Goal: Task Accomplishment & Management: Complete application form

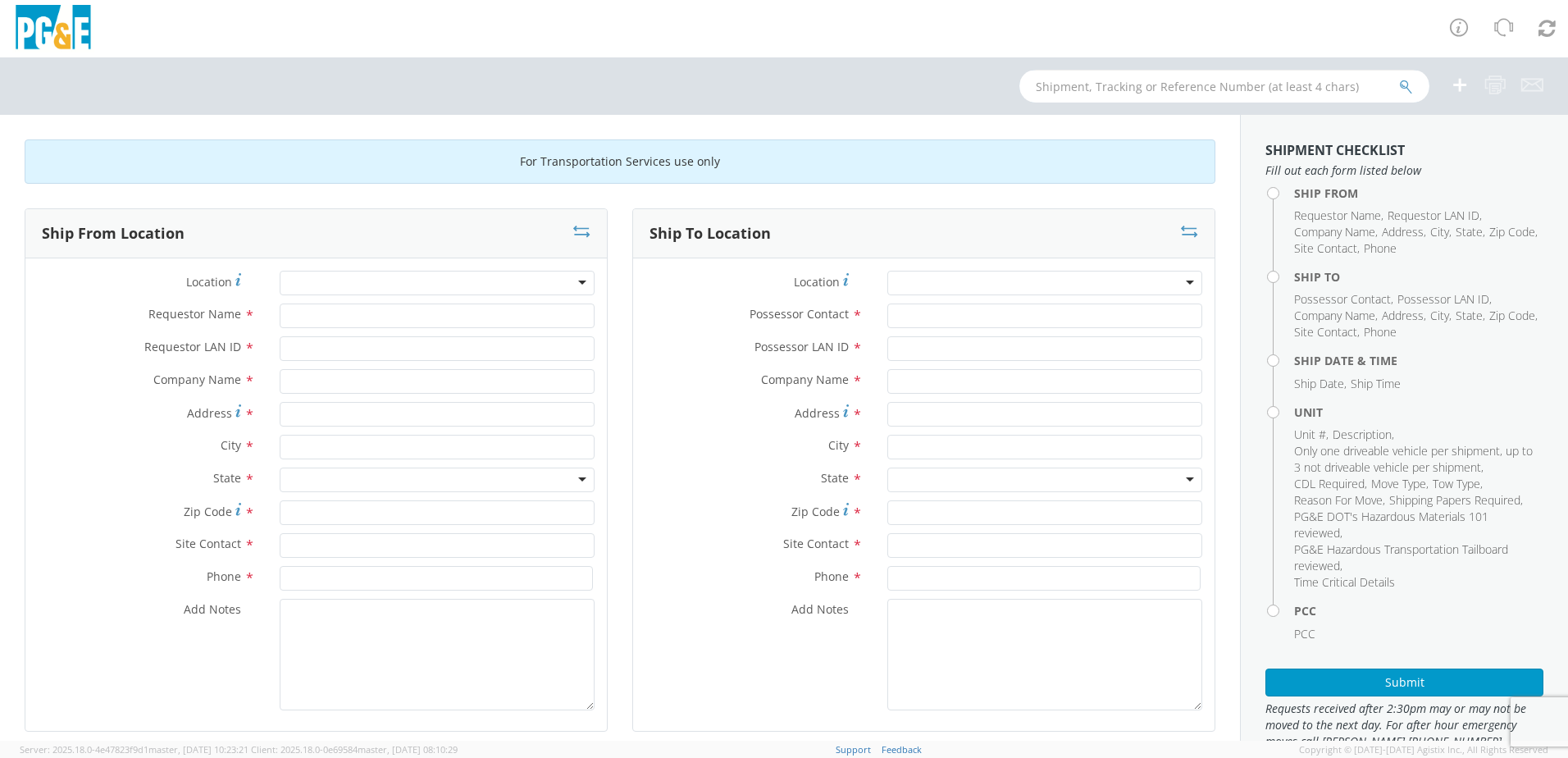
click at [1234, 90] on input "text" at bounding box center [1224, 85] width 410 height 32
type input "b32519"
click at [1399, 78] on button "submit" at bounding box center [1406, 87] width 14 height 19
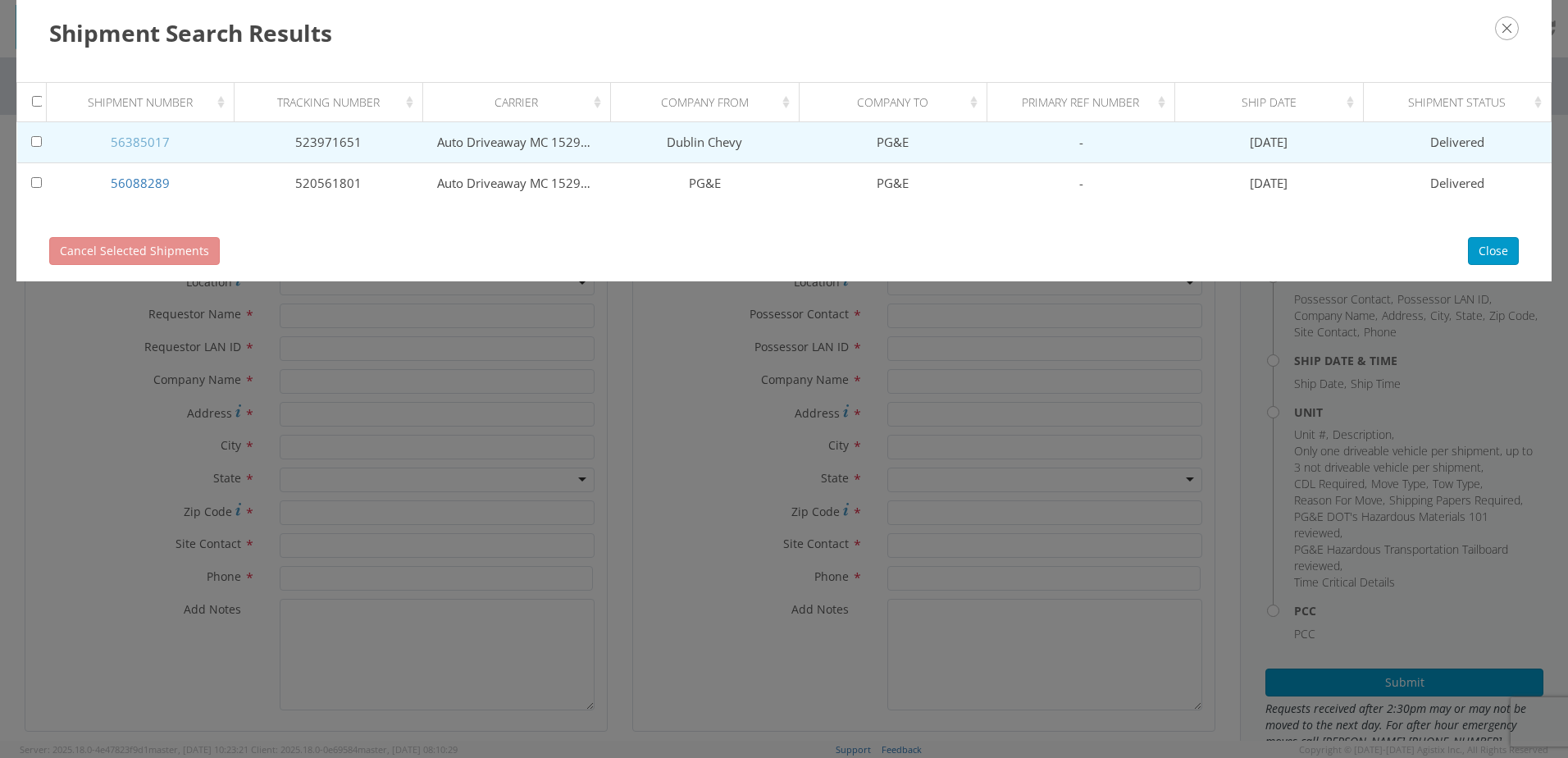
click at [136, 135] on link "56385017" at bounding box center [140, 142] width 59 height 17
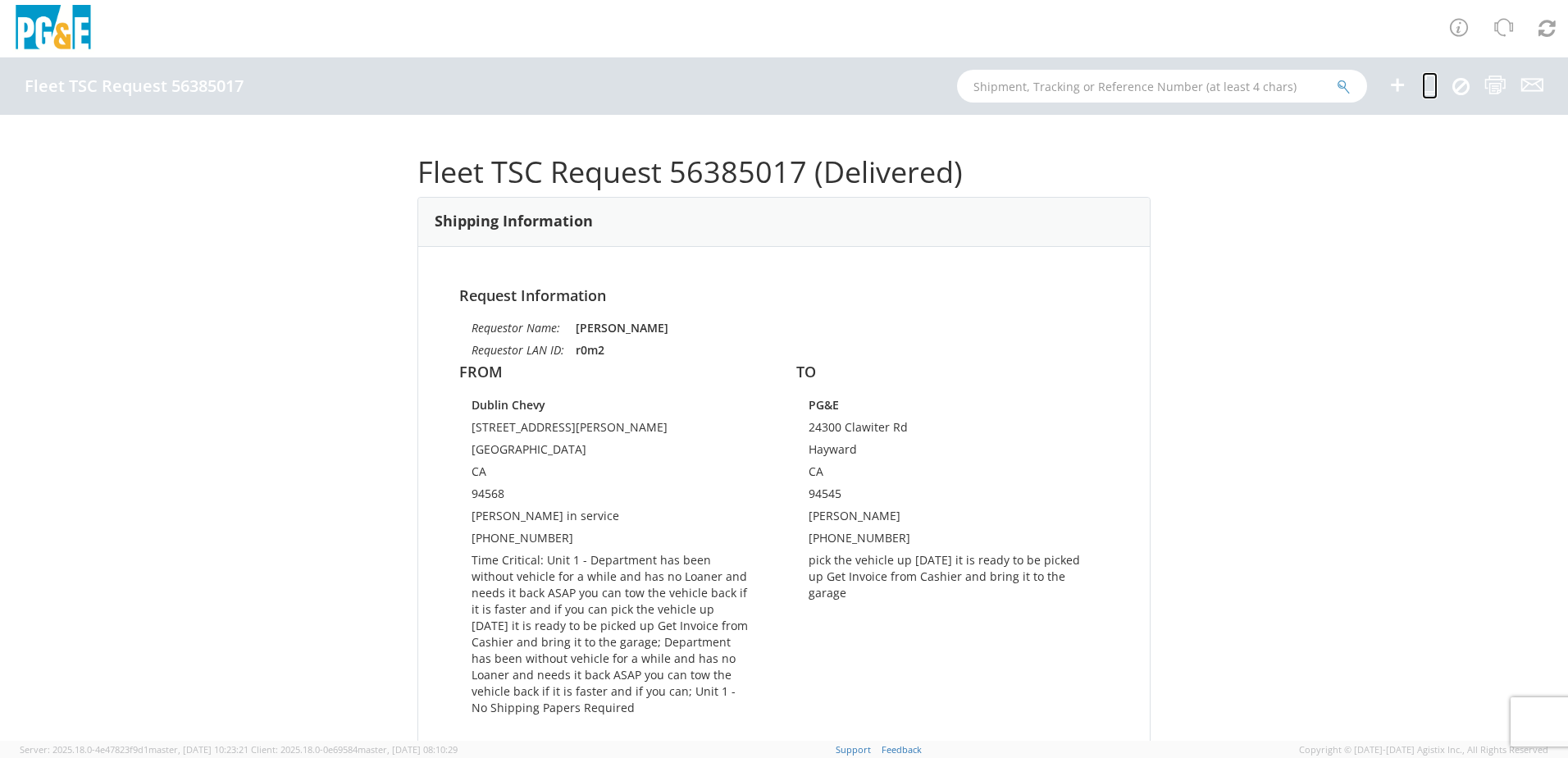
click at [1431, 83] on icon at bounding box center [1429, 84] width 16 height 20
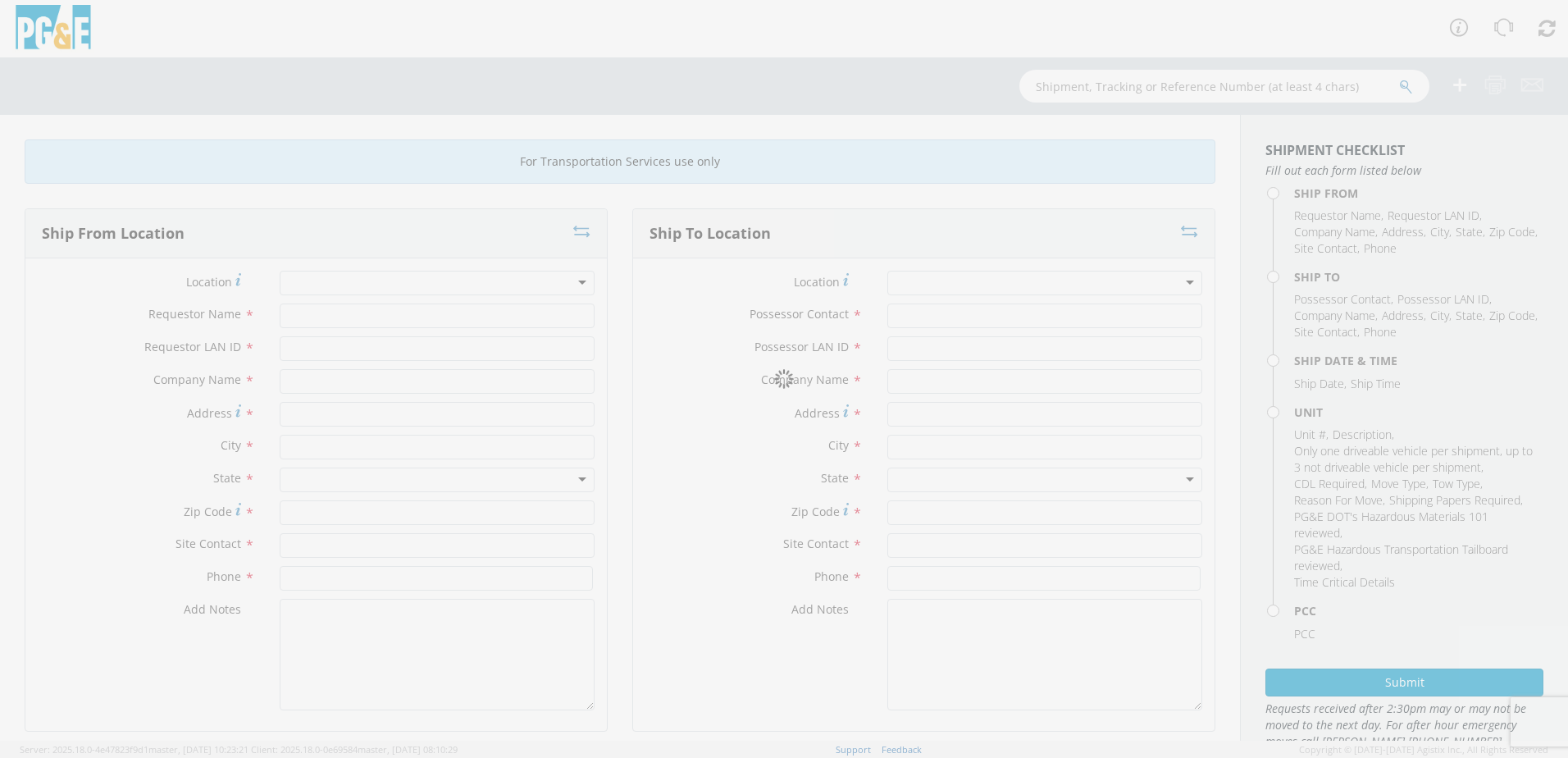
type input "[PERSON_NAME]"
type input "r0m2"
type input "Dublin Chevy"
type input "4200 John Monego CT"
type input "Dublin"
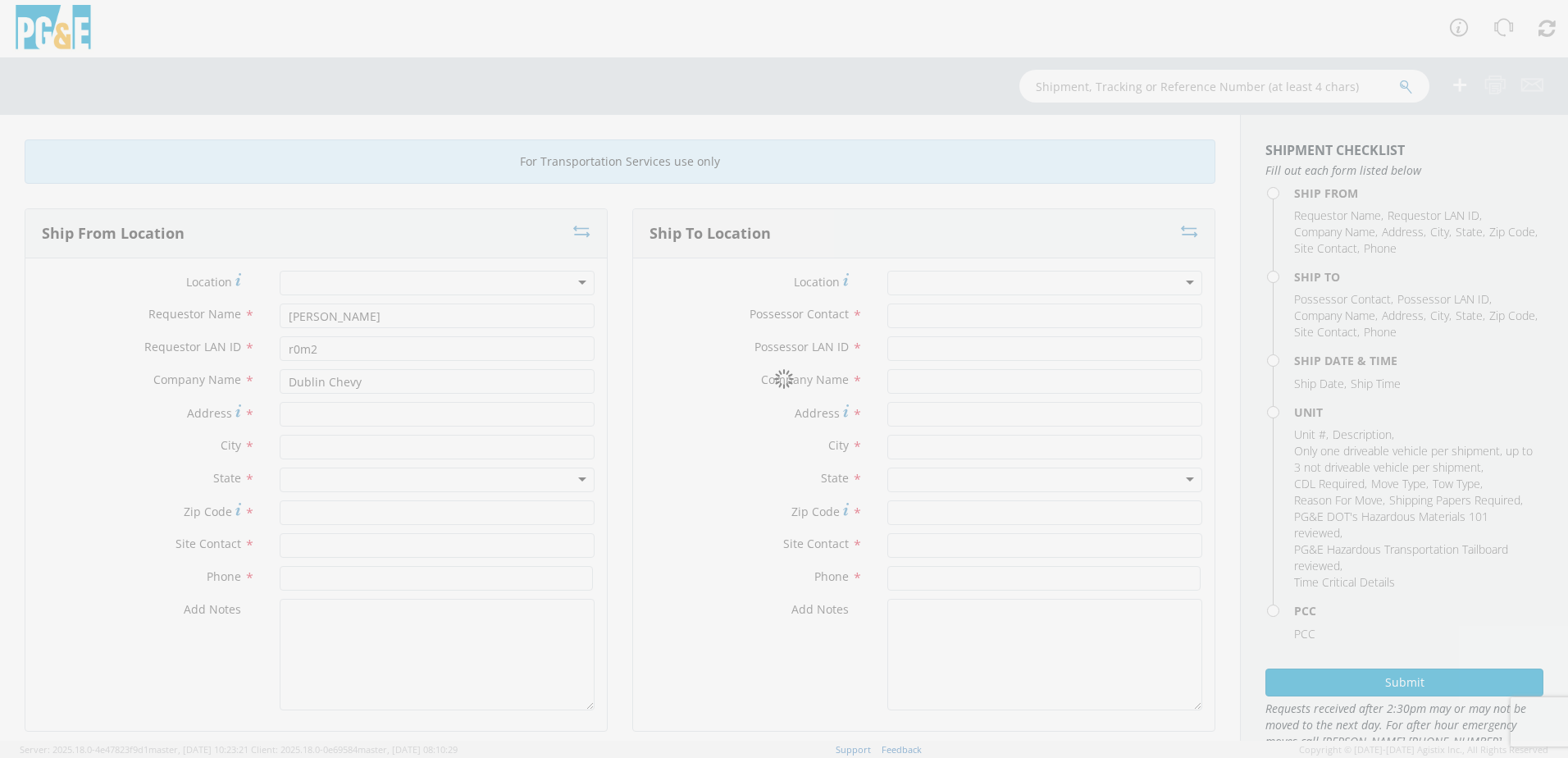
type input "94568"
type input "Rick Enos in service"
type input "925-479-3500"
type input "[PERSON_NAME]"
type input "r0m2"
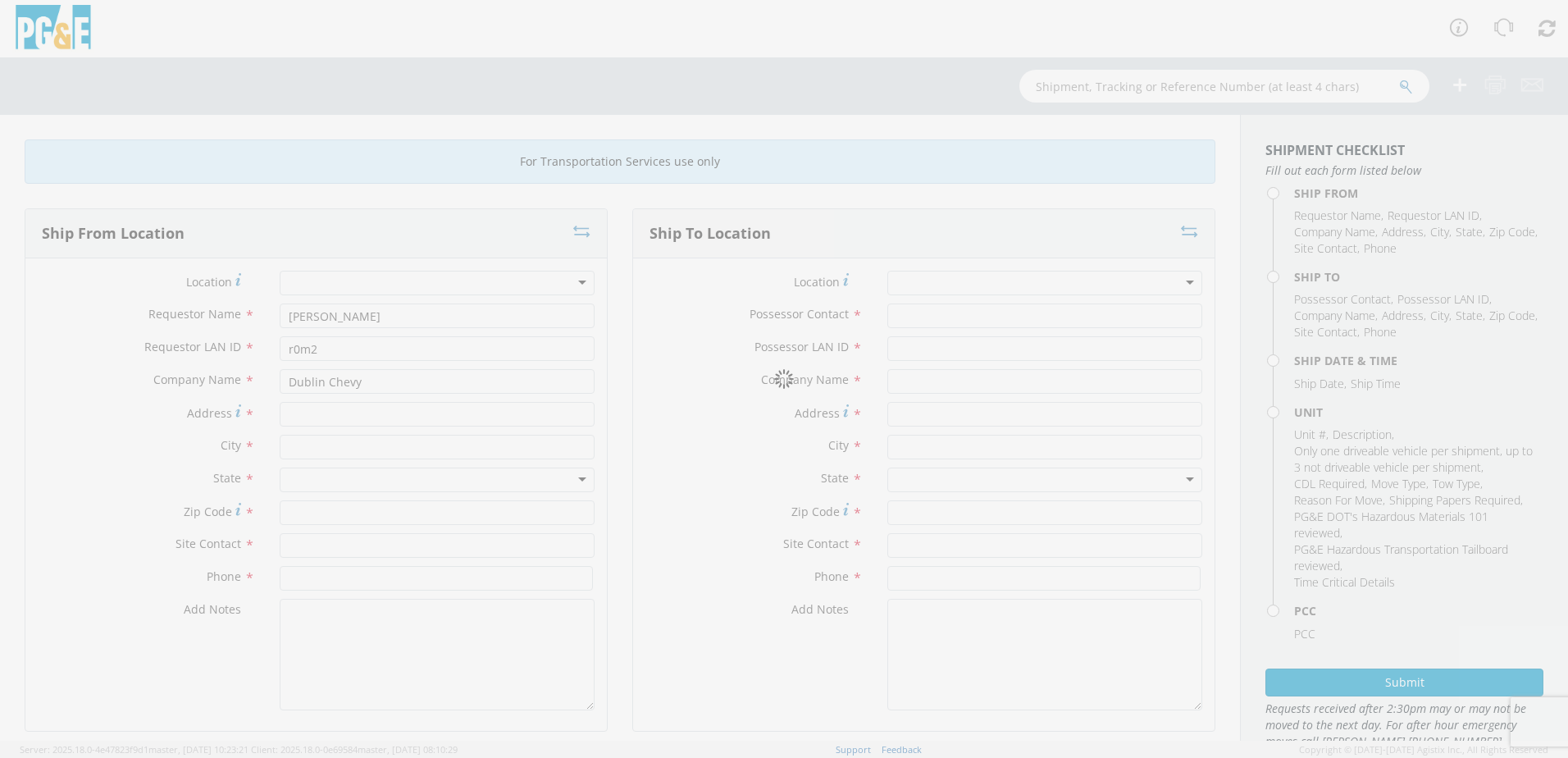
type input "PG&E"
type input "24300 Clawiter Rd"
type input "Hayward"
type input "94545"
type input "[PERSON_NAME]"
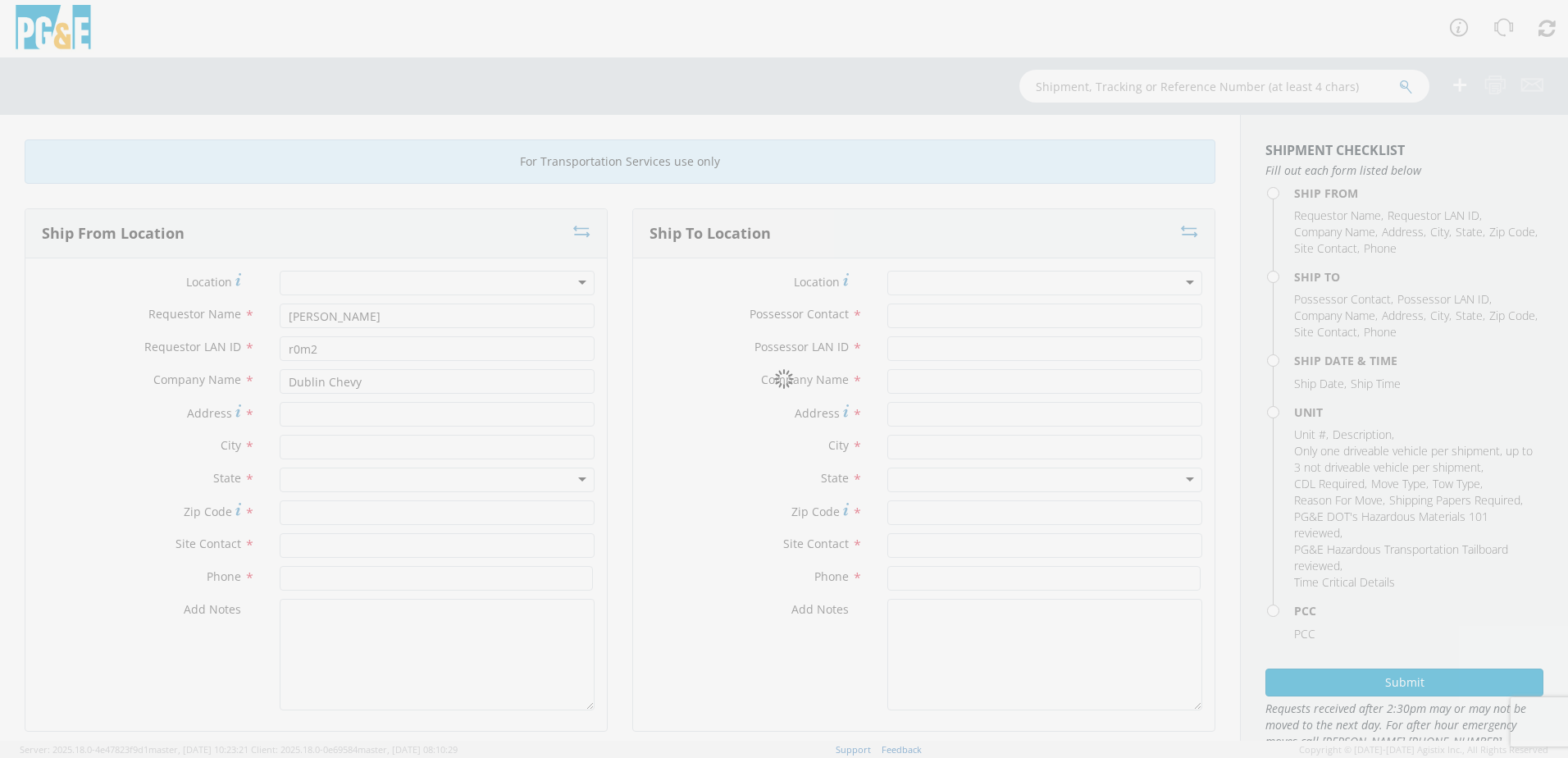
type input "[PHONE_NUMBER]"
type input "08/05/2025"
type input "PICKUP; COMPACT 4X2"
type input "5400"
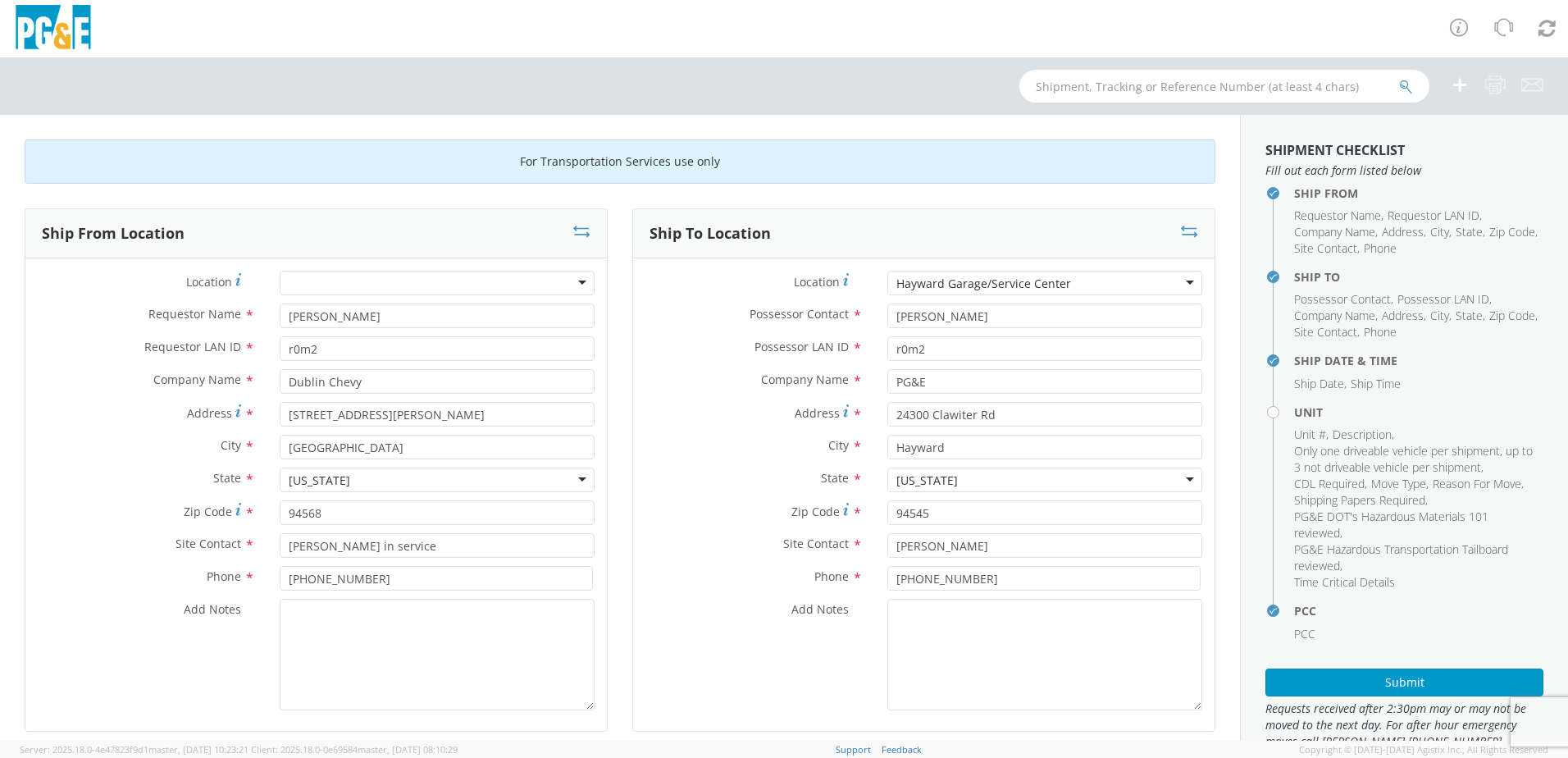
select select "14375"
select select "B32519"
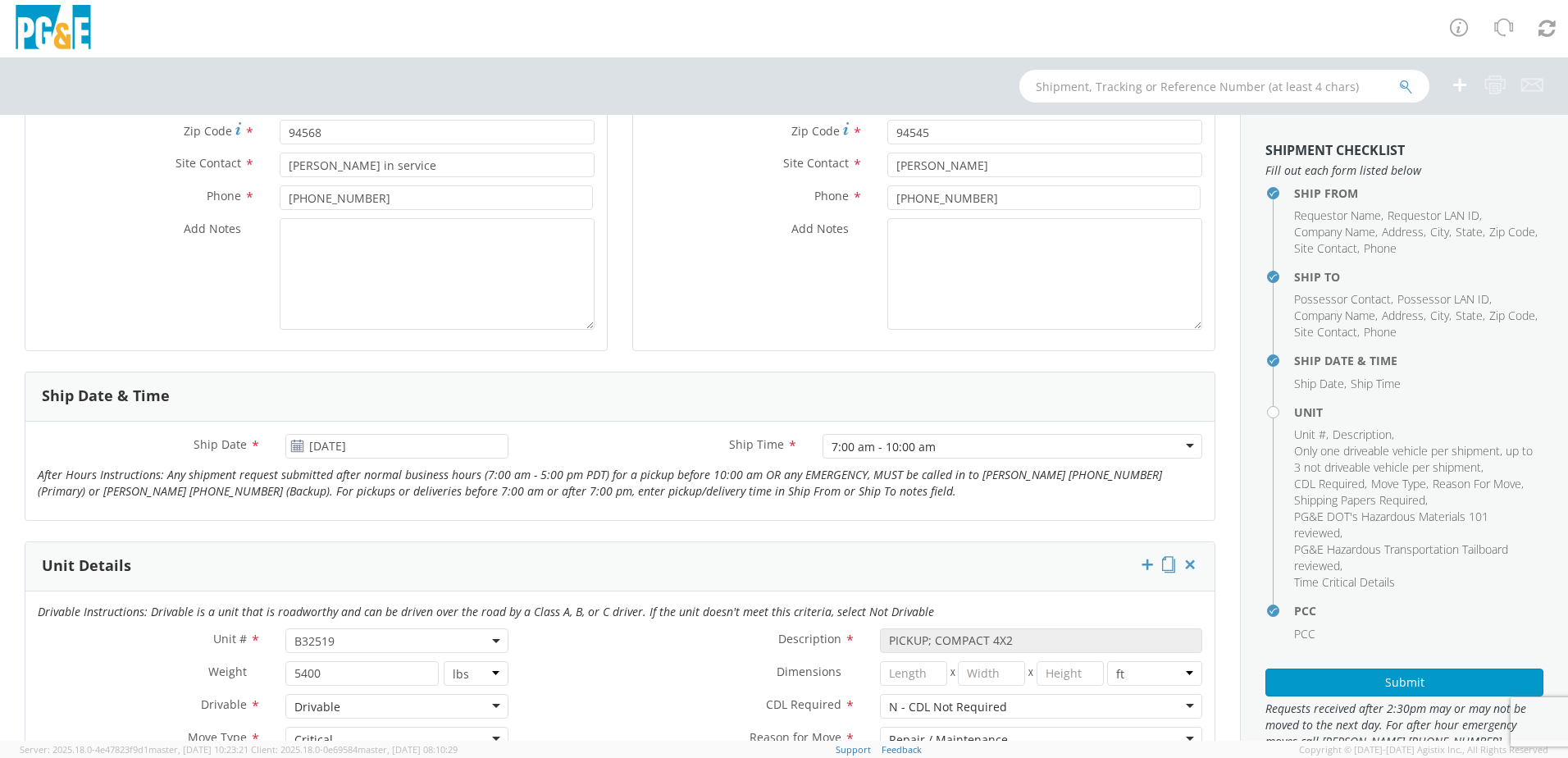
scroll to position [410, 0]
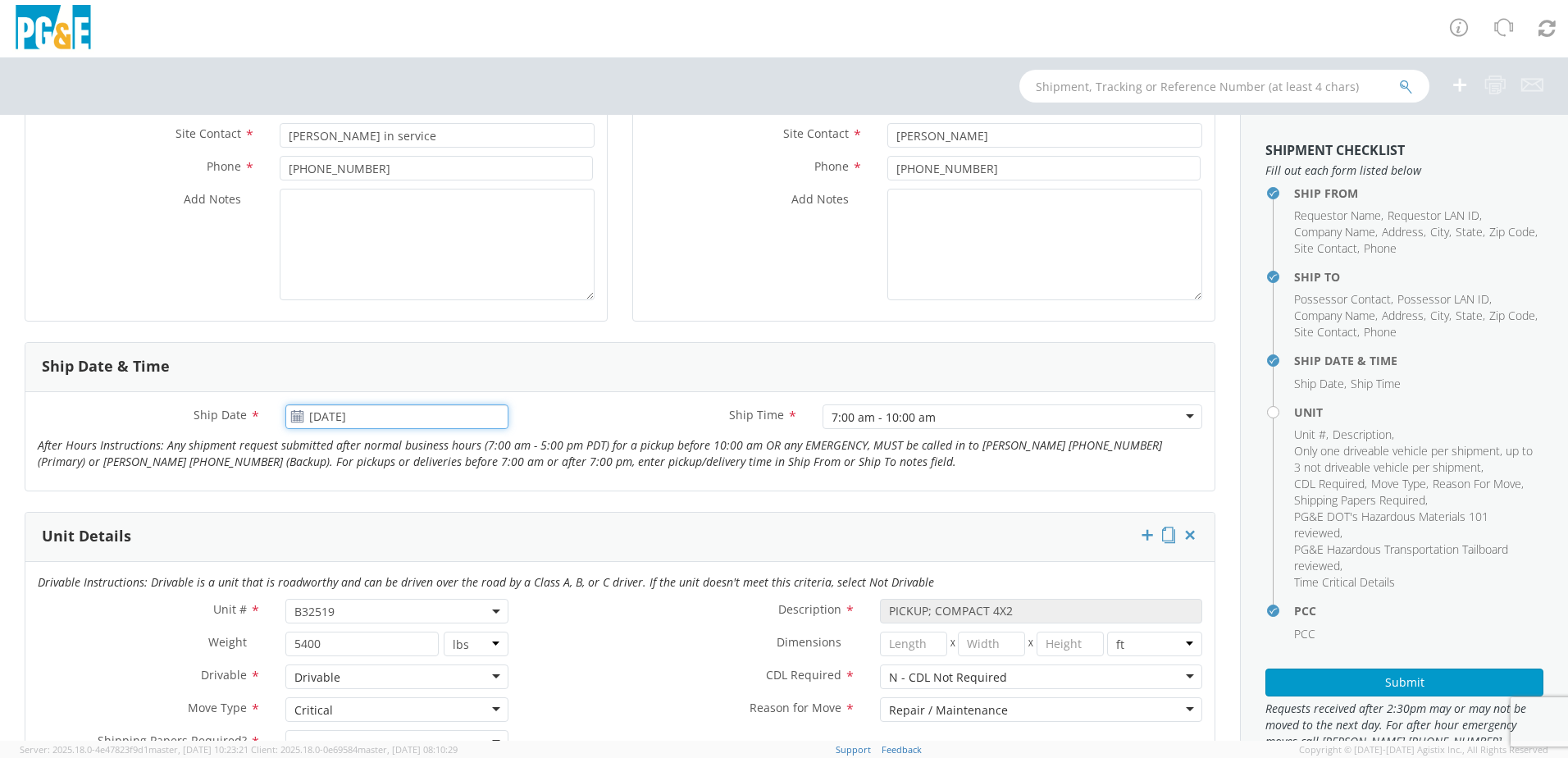
click at [302, 416] on input "08/05/2025" at bounding box center [397, 417] width 223 height 25
click at [480, 445] on span at bounding box center [485, 446] width 11 height 11
click at [392, 490] on td "3" at bounding box center [398, 495] width 34 height 25
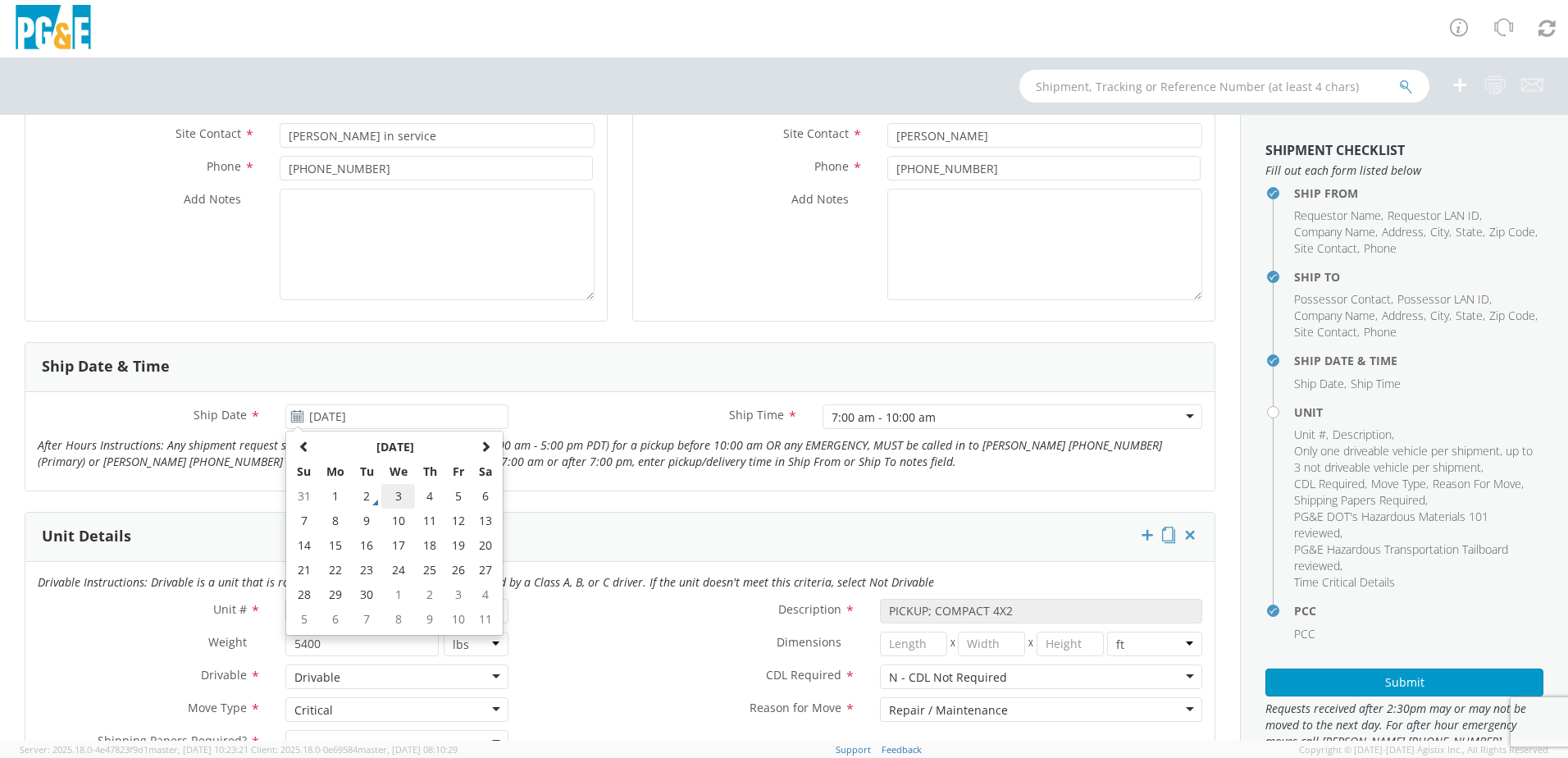
type input "[DATE]"
click at [591, 415] on label "Ship Time *" at bounding box center [664, 415] width 289 height 21
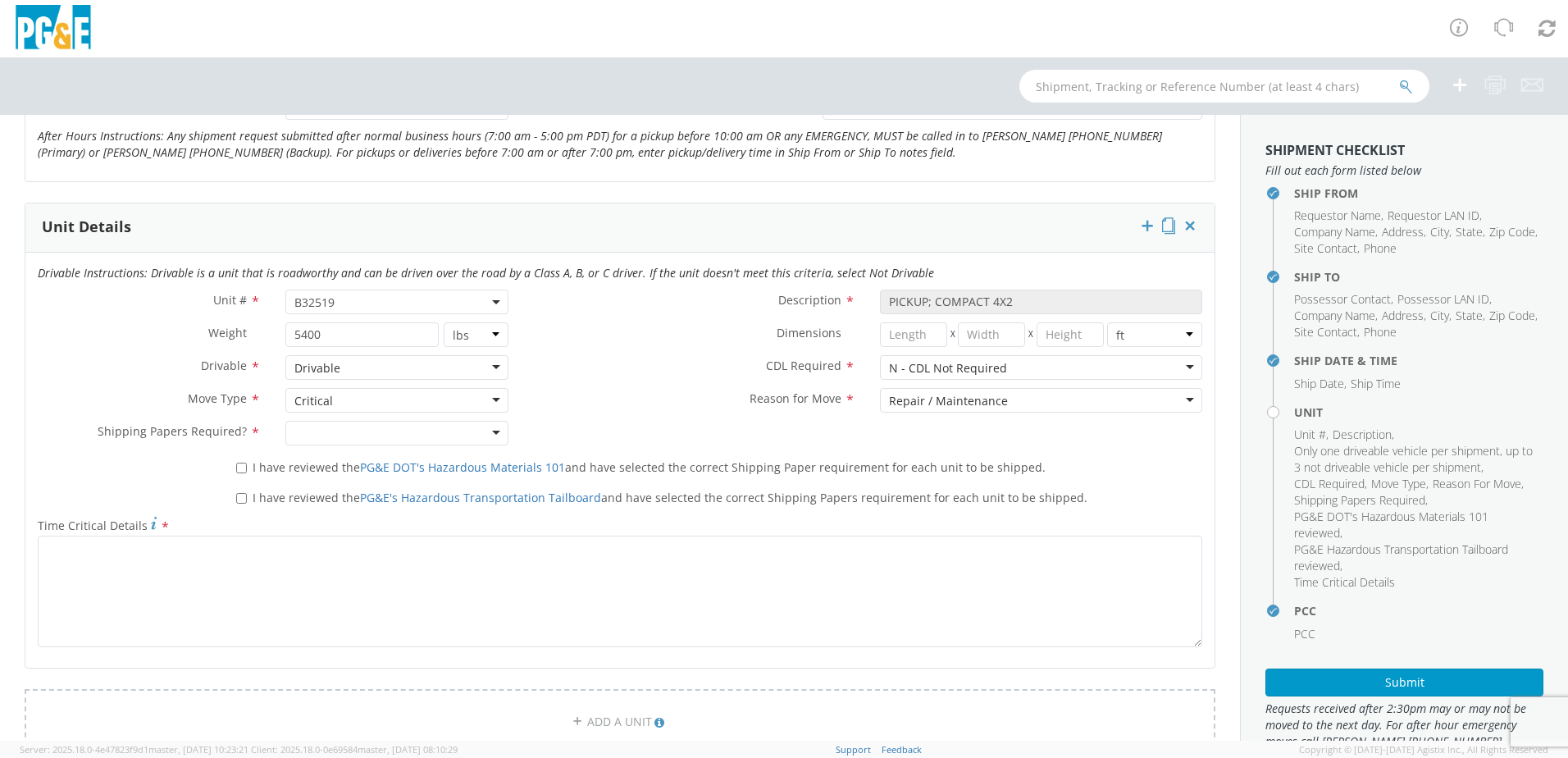
scroll to position [738, 0]
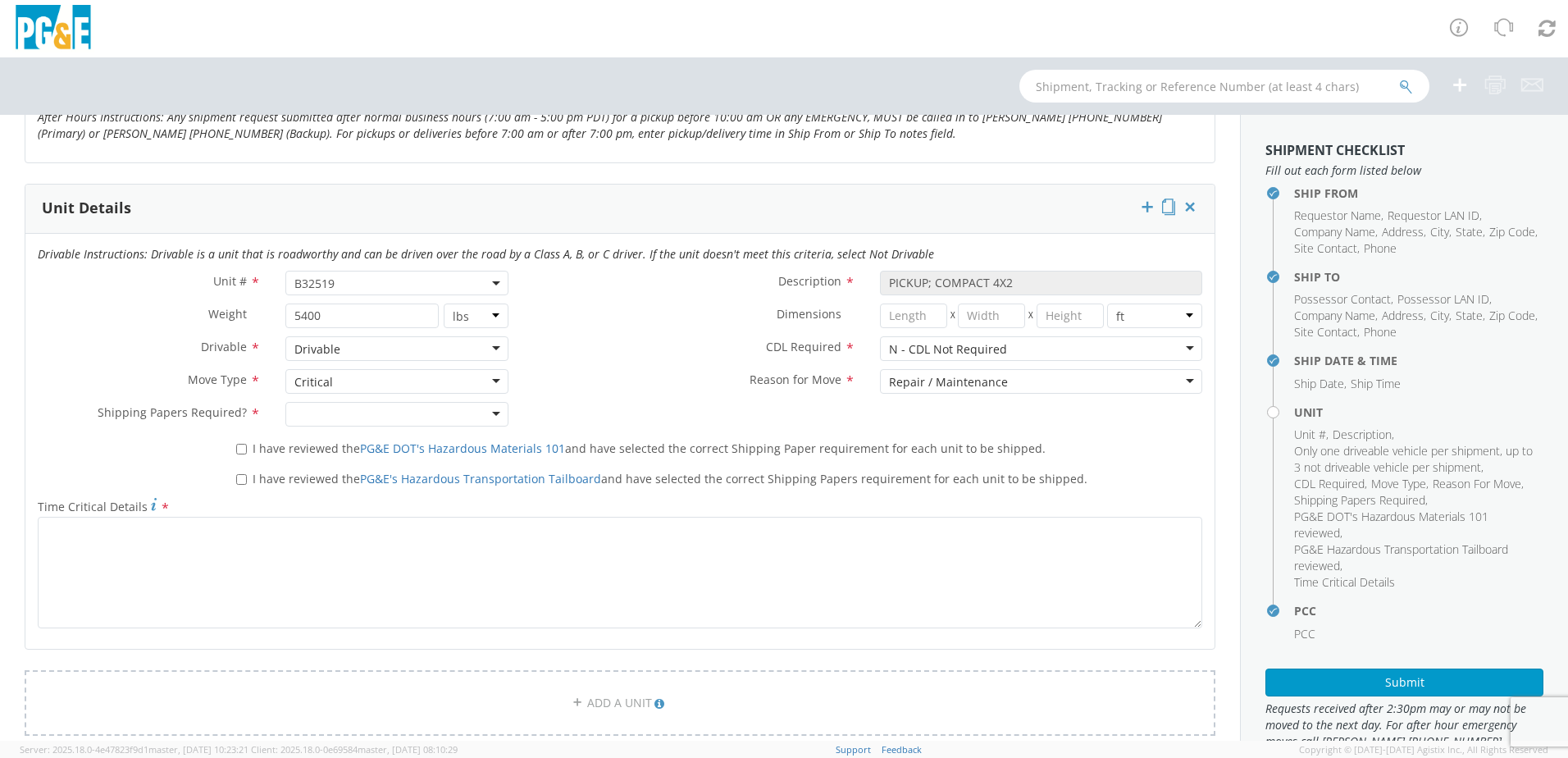
click at [398, 351] on div "Drivable" at bounding box center [397, 348] width 223 height 25
click at [368, 421] on div at bounding box center [397, 414] width 223 height 25
click at [245, 448] on label "I have reviewed the PG&E DOT's Hazardous Materials 101 and have selected the co…" at bounding box center [643, 447] width 813 height 19
click at [245, 448] on input "I have reviewed the PG&E DOT's Hazardous Materials 101 and have selected the co…" at bounding box center [241, 448] width 10 height 10
checkbox input "true"
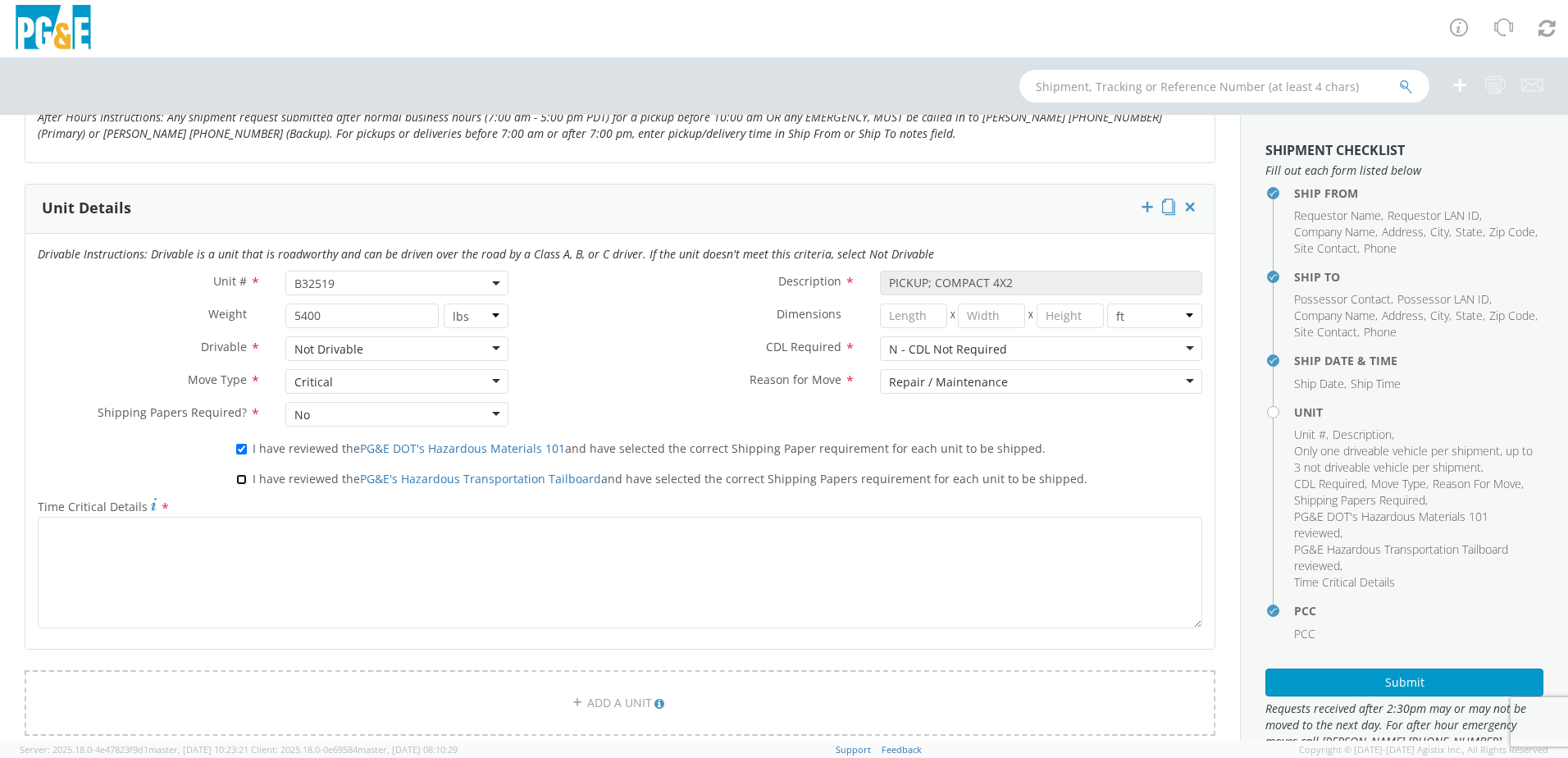
click at [237, 476] on input "I have reviewed the PG&E's Hazardous Transportation Tailboard and have selected…" at bounding box center [241, 479] width 10 height 10
checkbox input "true"
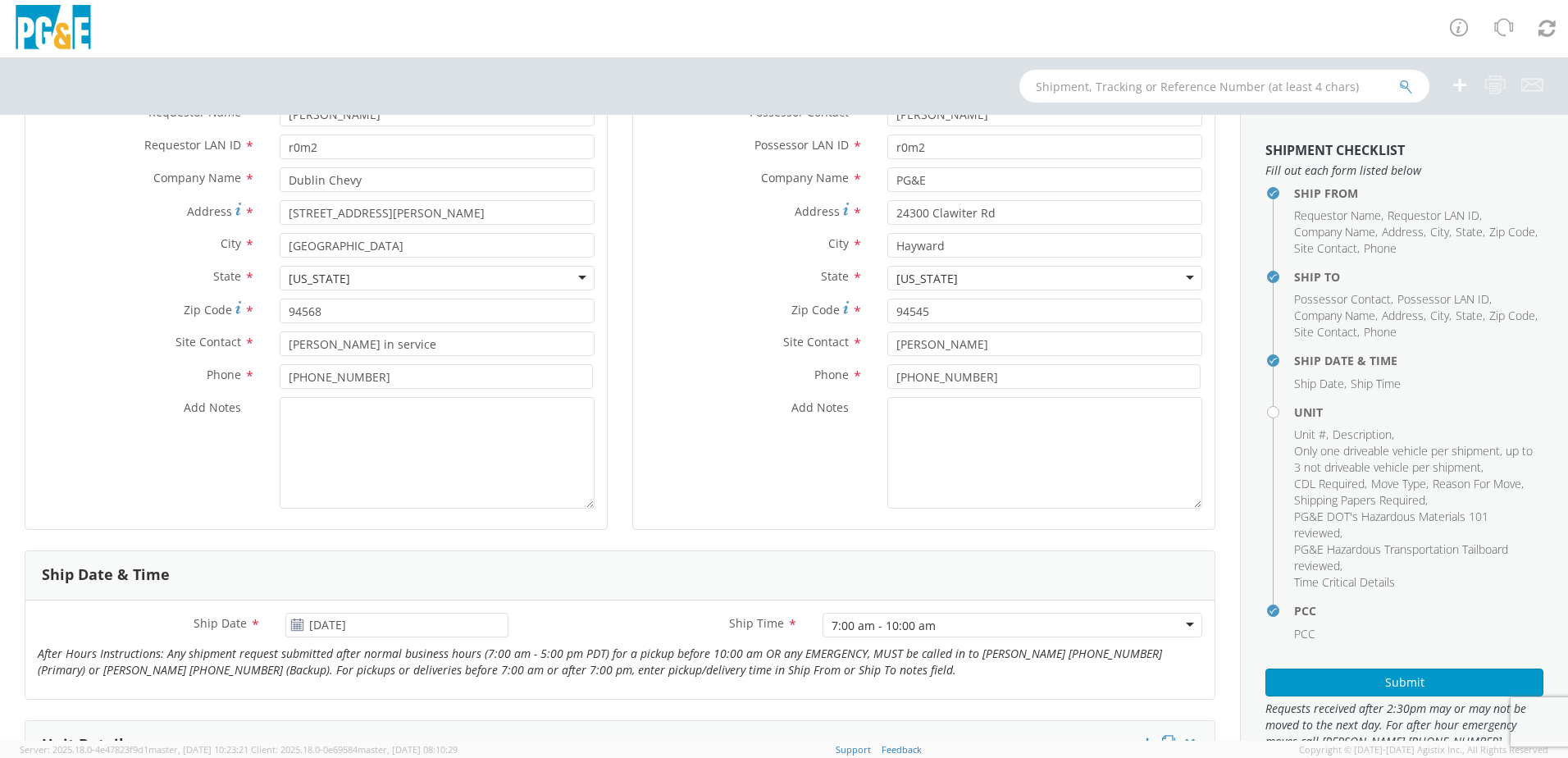
scroll to position [246, 0]
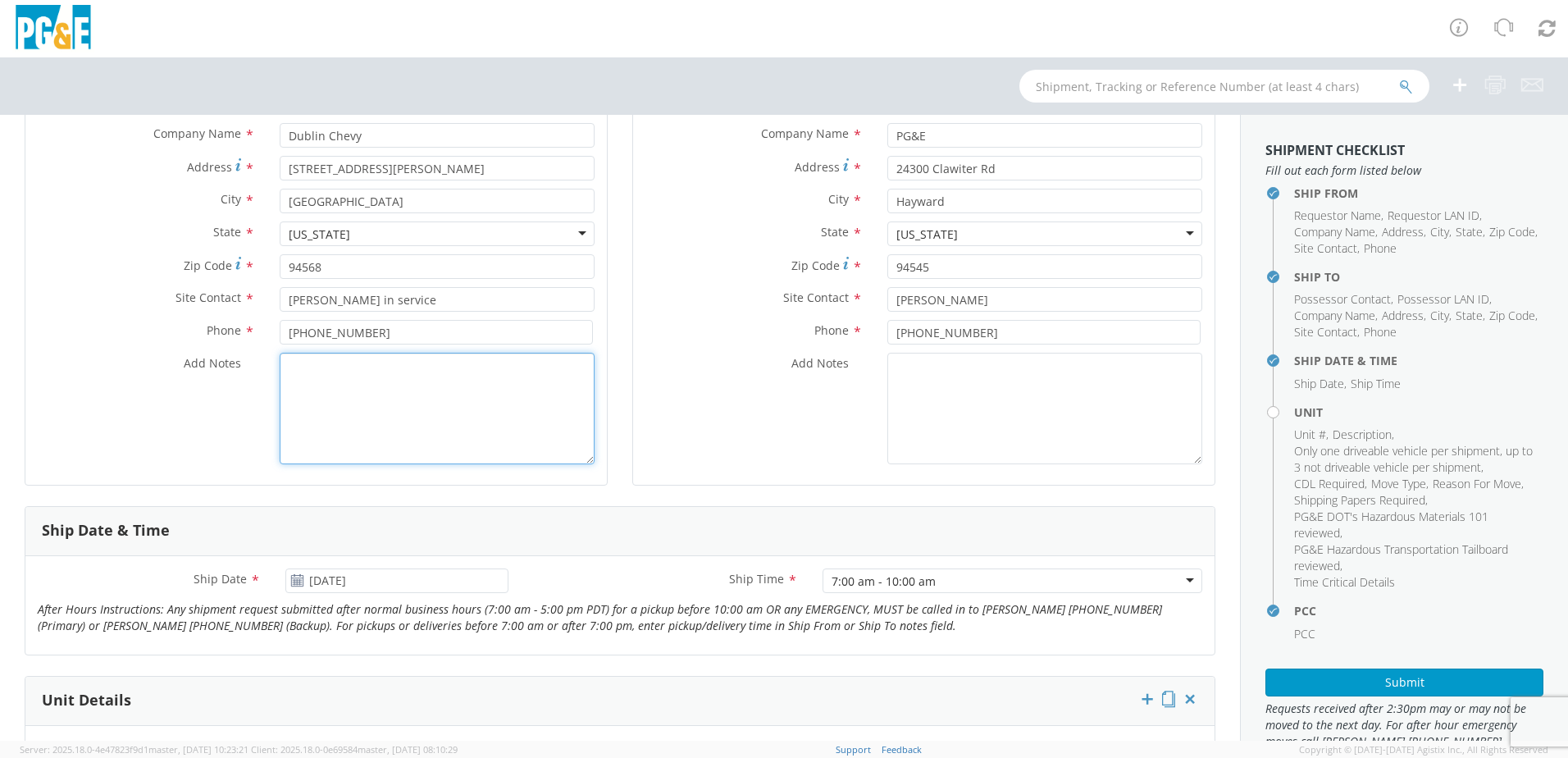
click at [413, 397] on textarea "Add Notes *" at bounding box center [436, 408] width 315 height 111
type textarea "I called Civic Center Tow and they said they can do this one"
click at [620, 409] on div "Ship To Location Location * Hayward Garage/Service Center [GEOGRAPHIC_DATA]/Ser…" at bounding box center [923, 234] width 608 height 544
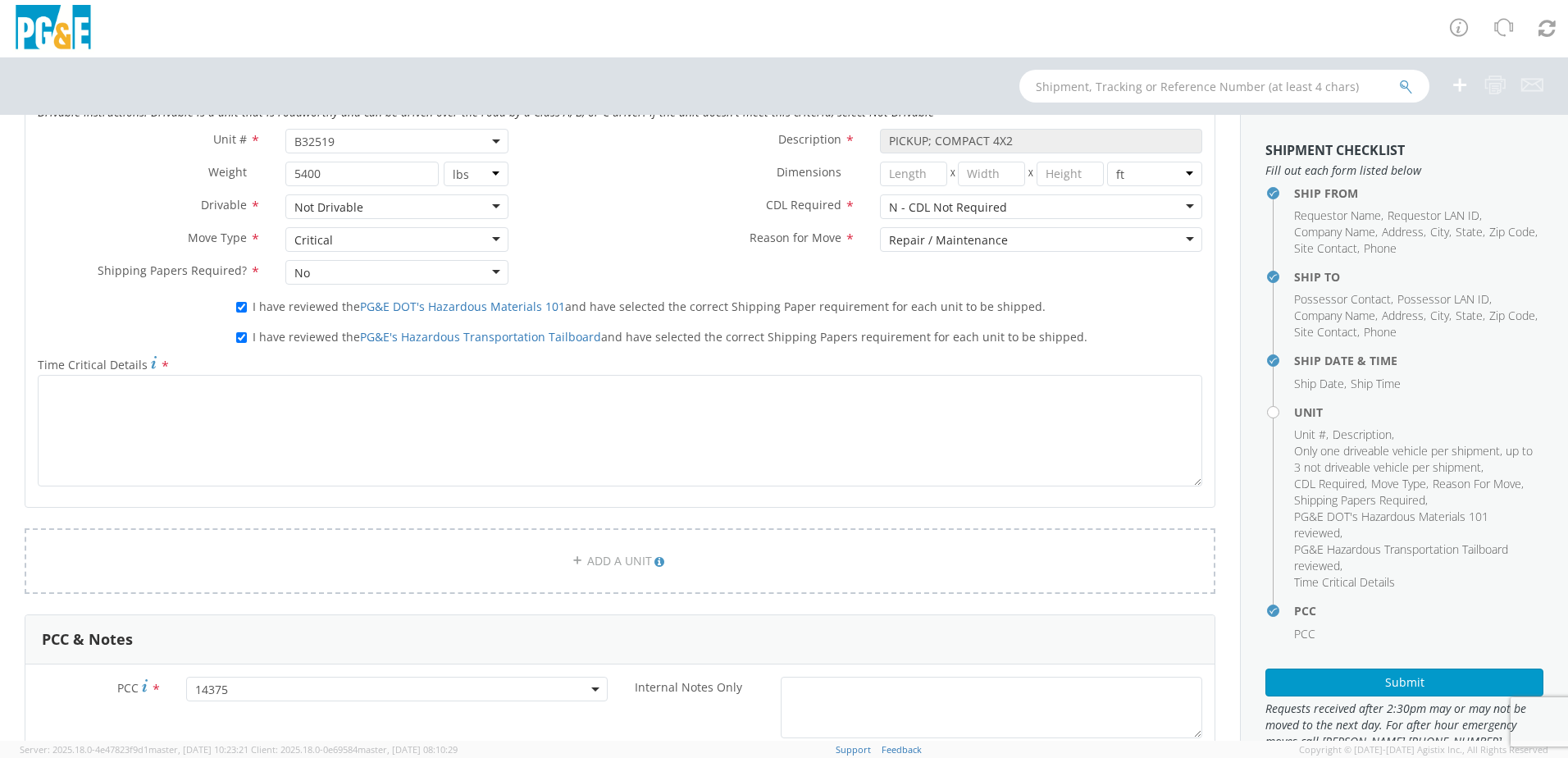
scroll to position [876, 0]
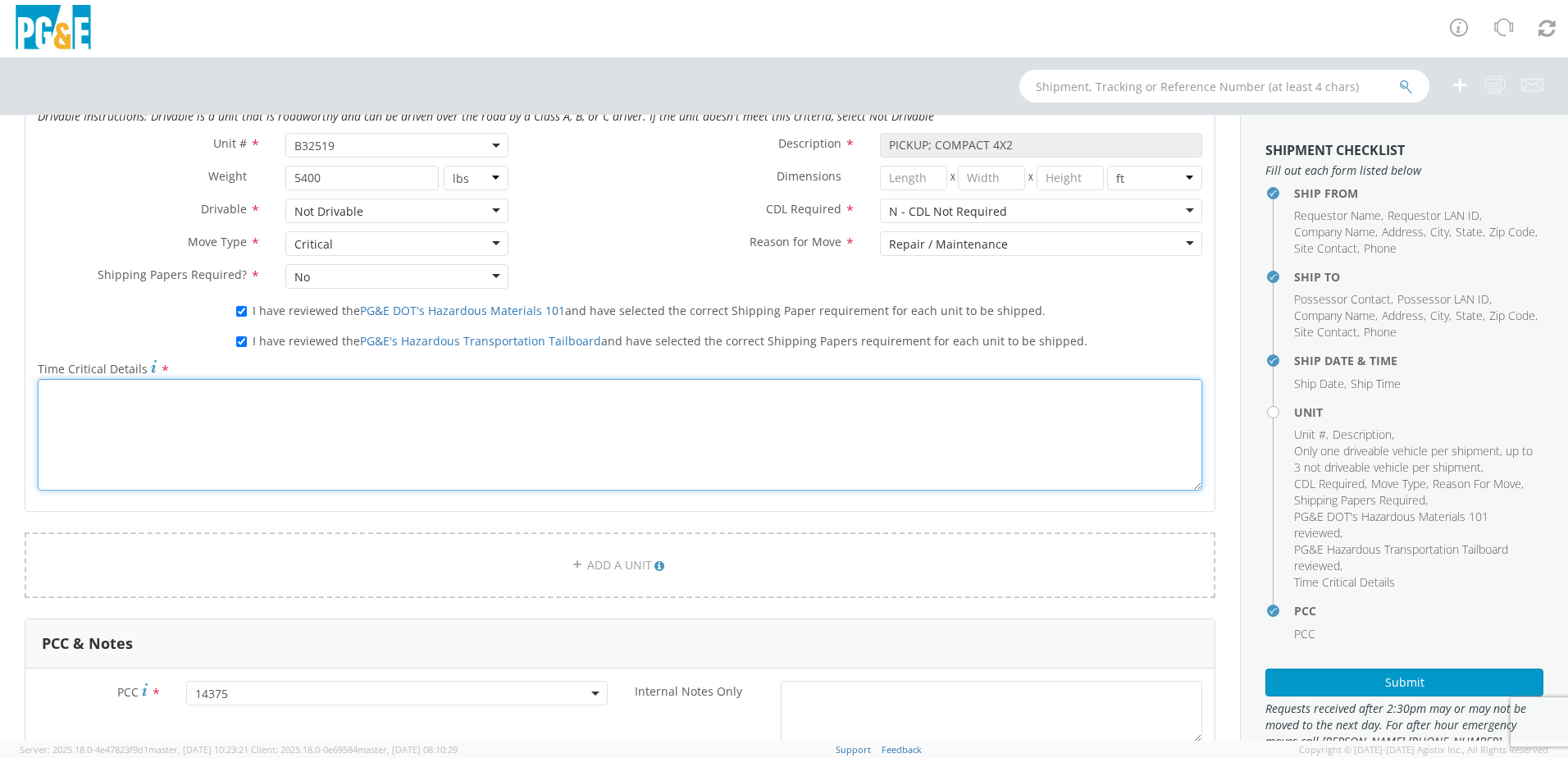
click at [393, 425] on textarea "Time Critical Details *" at bounding box center [620, 434] width 1164 height 111
click at [433, 398] on textarea "driver will be waiting for vehicle to transfer his stuff because" at bounding box center [620, 434] width 1164 height 111
drag, startPoint x: 326, startPoint y: 392, endPoint x: 497, endPoint y: 398, distance: 171.1
click at [497, 398] on textarea "driver will be waiting for vehicle to transfer his stuff because will be going …" at bounding box center [620, 434] width 1164 height 111
type textarea "driver will be waiting for vehicle to transfer his stuff"
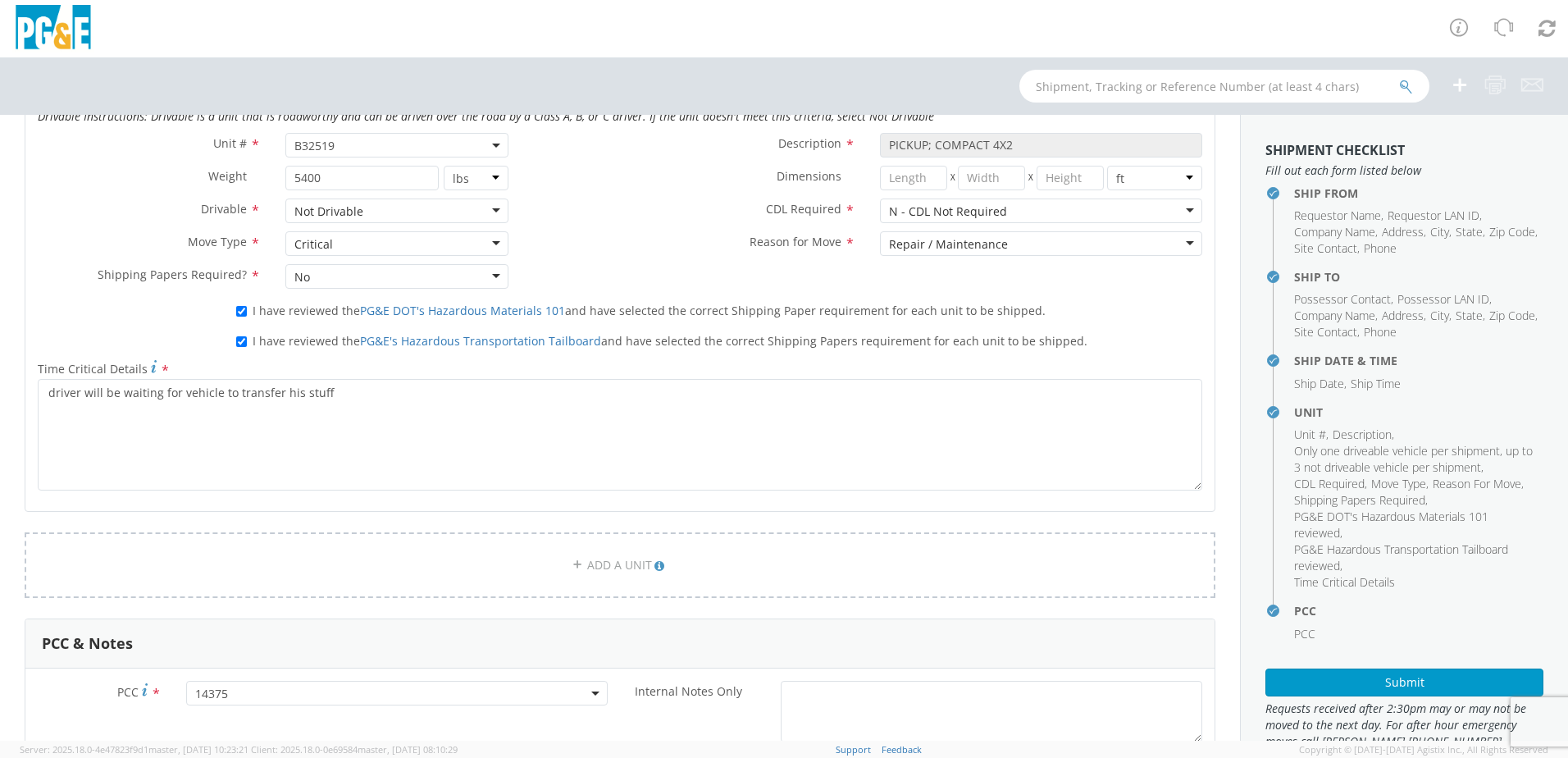
click at [1218, 608] on div "Ship From Location Location * (OBSOLETE) BURNEY SC - GC TRAILER (OBSOLETE) BURN…" at bounding box center [620, 274] width 1240 height 1932
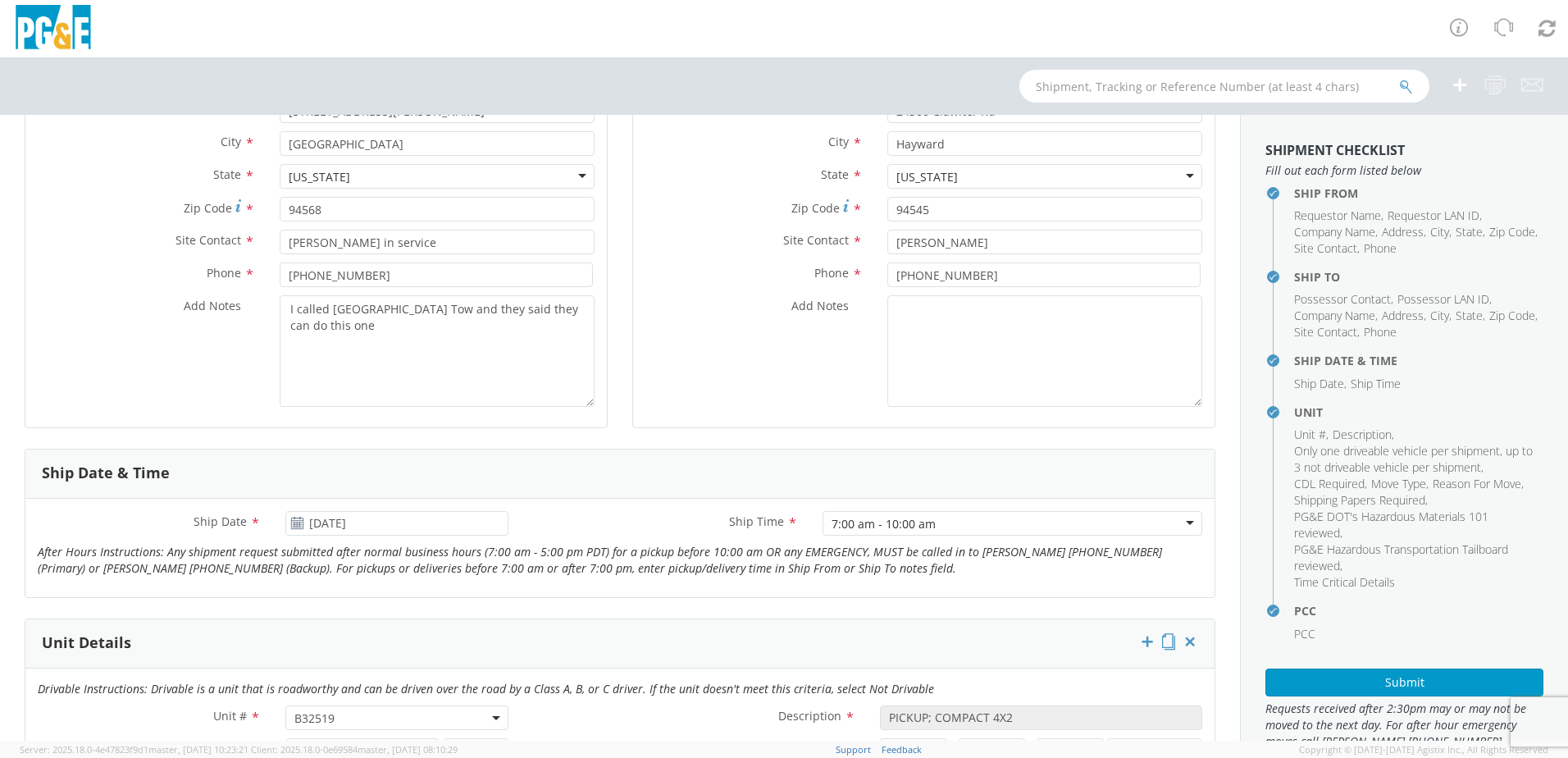
scroll to position [302, 0]
click at [357, 331] on textarea "I called Civic Center Tow and they said they can do this one" at bounding box center [436, 353] width 315 height 111
drag, startPoint x: 333, startPoint y: 328, endPoint x: 354, endPoint y: 346, distance: 27.7
click at [354, 346] on textarea "I called Civic Center Tow and they said they can do this one vehicle will have …" at bounding box center [436, 353] width 315 height 111
type textarea "I called Civic Center Tow and they said they can do this one vehicle will have …"
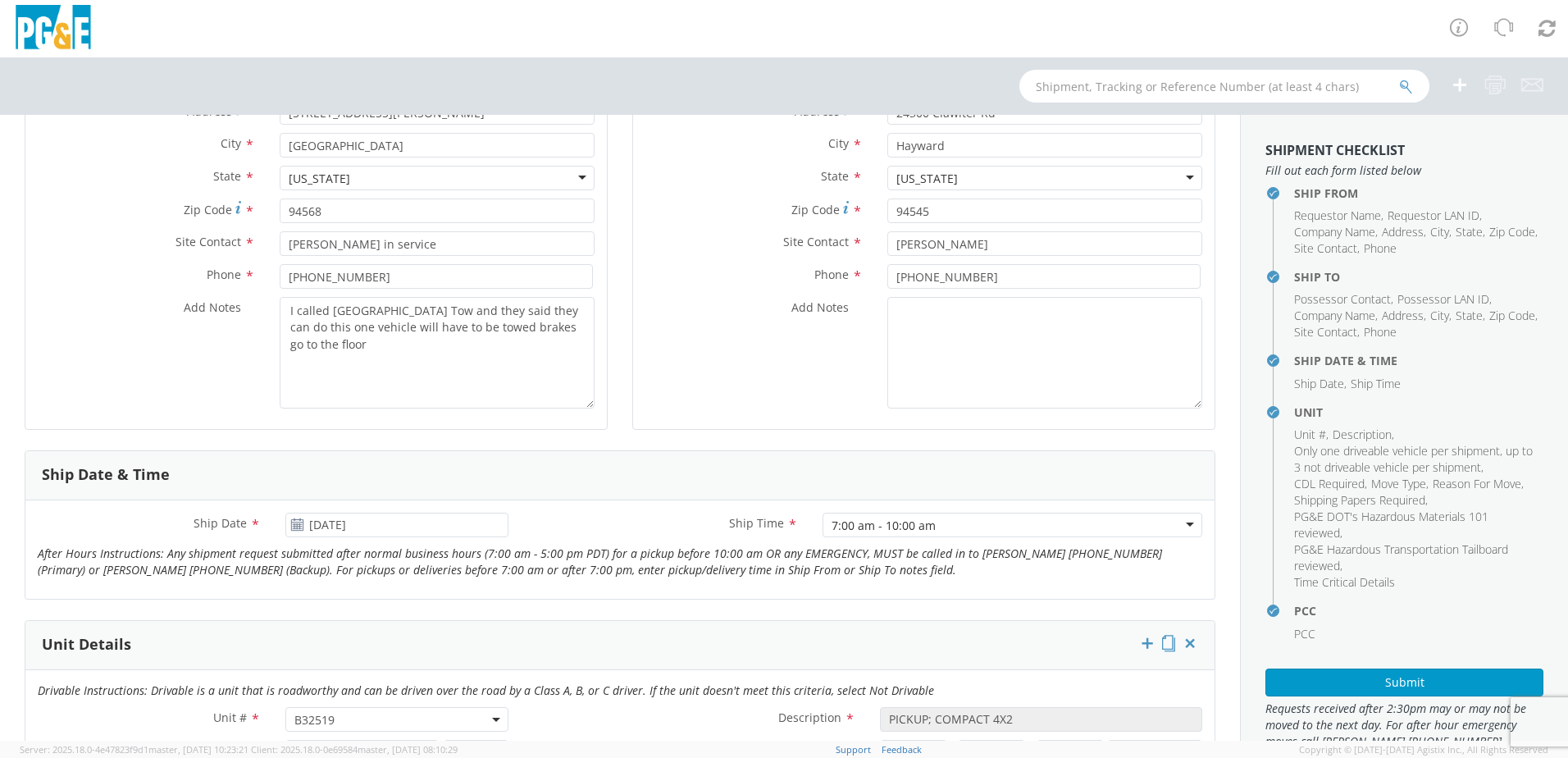
click at [604, 413] on div "Ship From Location Location * (OBSOLETE) BURNEY SC - GC TRAILER (OBSOLETE) BURN…" at bounding box center [315, 178] width 608 height 544
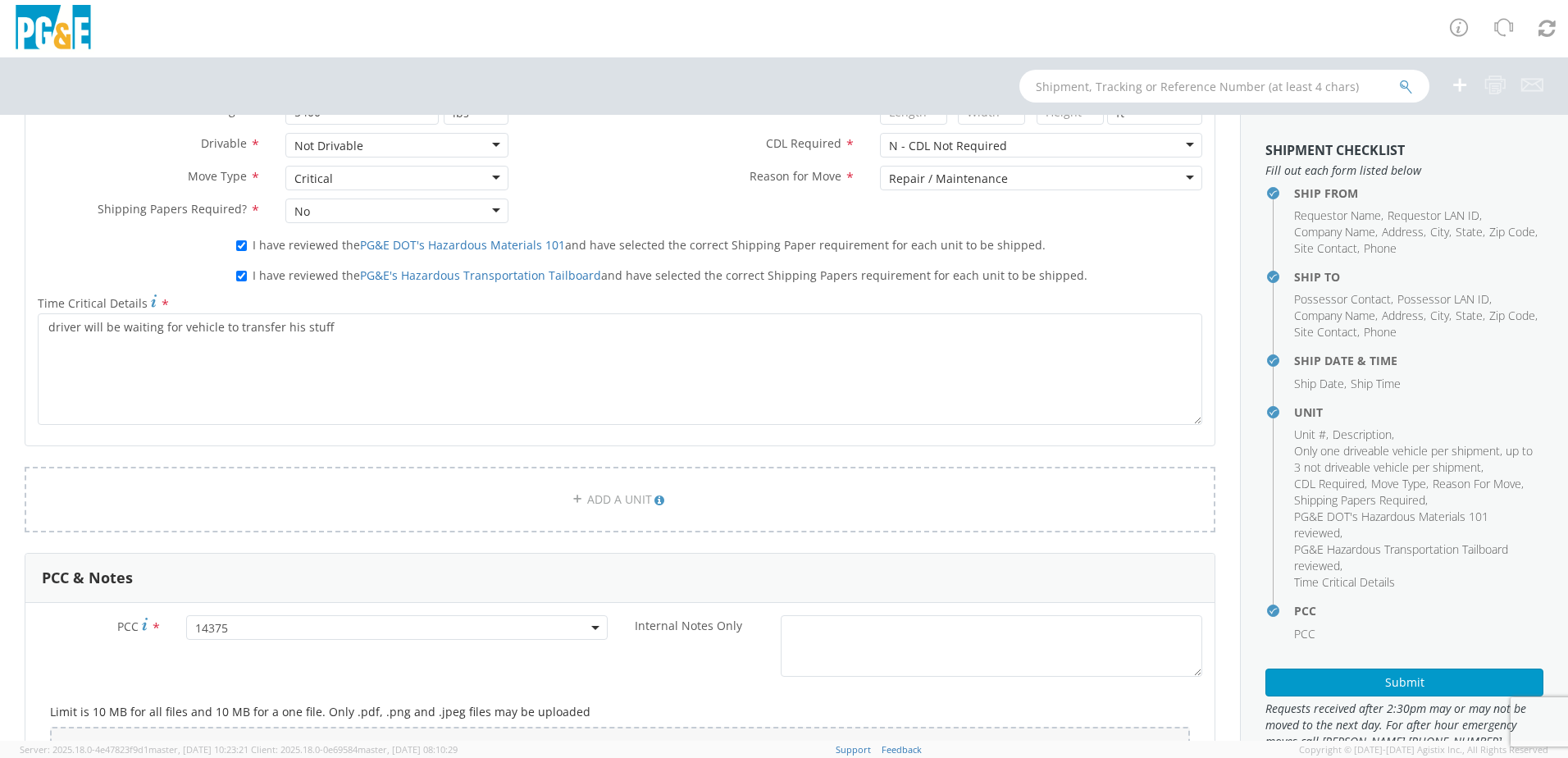
scroll to position [876, 0]
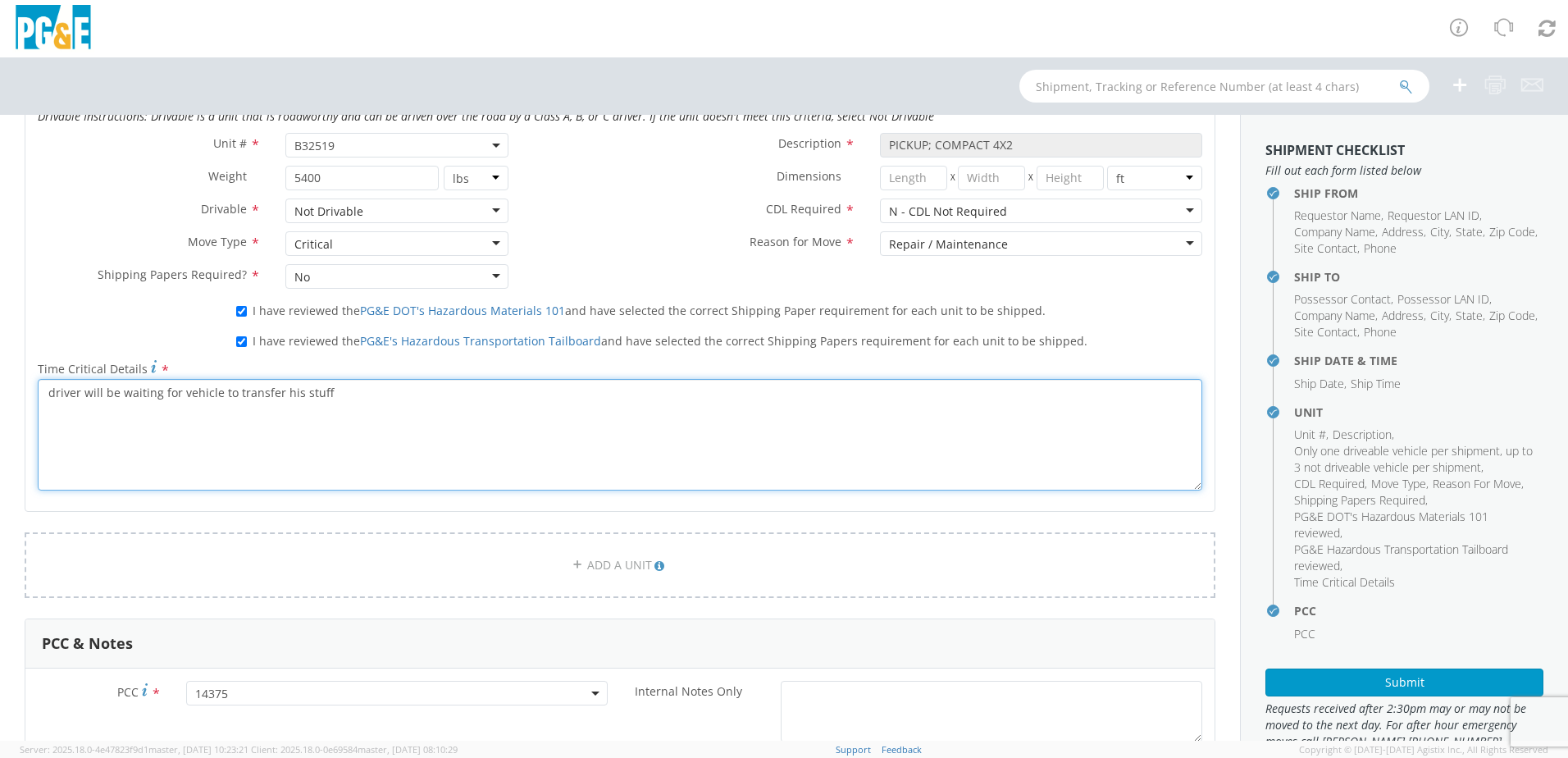
click at [453, 392] on textarea "driver will be waiting for vehicle to transfer his stuff" at bounding box center [620, 434] width 1164 height 111
paste textarea "vehicle will have to be towed brakes go to the floor"
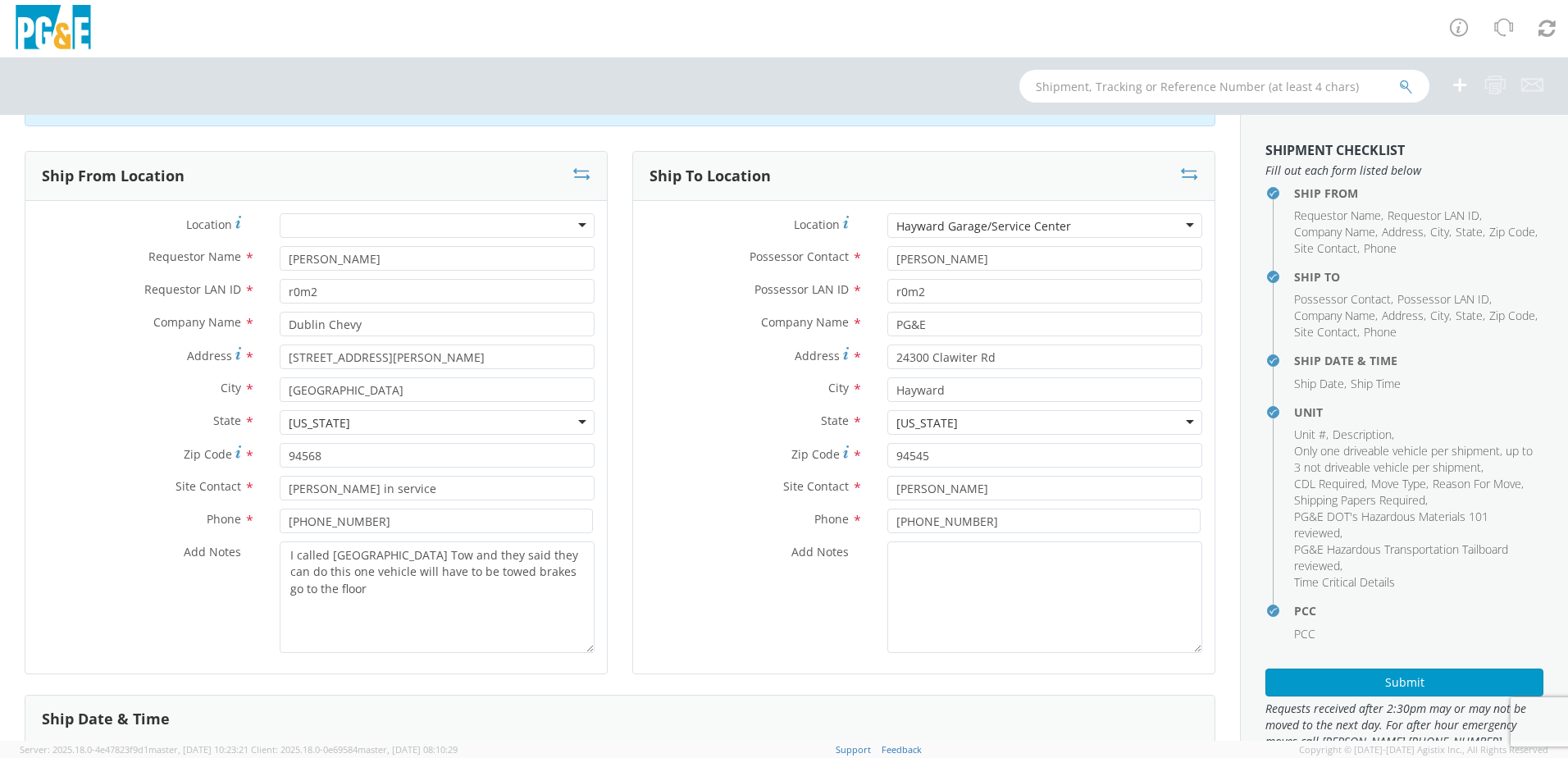
scroll to position [0, 0]
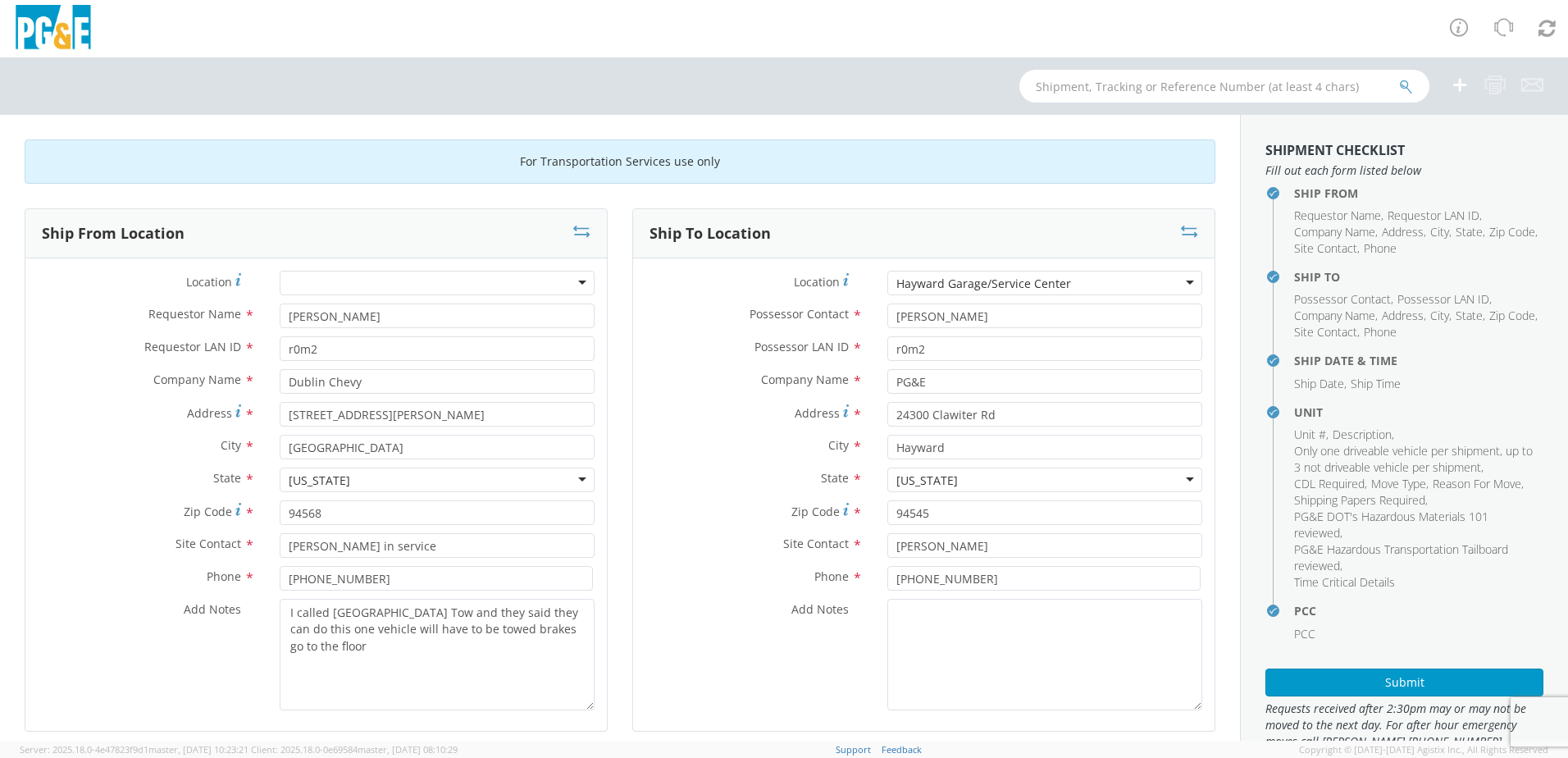
type textarea "driver will be waiting for vehicle to transfer his stuff vehicle will have to b…"
click at [611, 462] on div "Ship From Location Location * (OBSOLETE) BURNEY SC - GC TRAILER (OBSOLETE) BURN…" at bounding box center [315, 480] width 608 height 544
click at [1377, 682] on button "Submit" at bounding box center [1405, 682] width 278 height 28
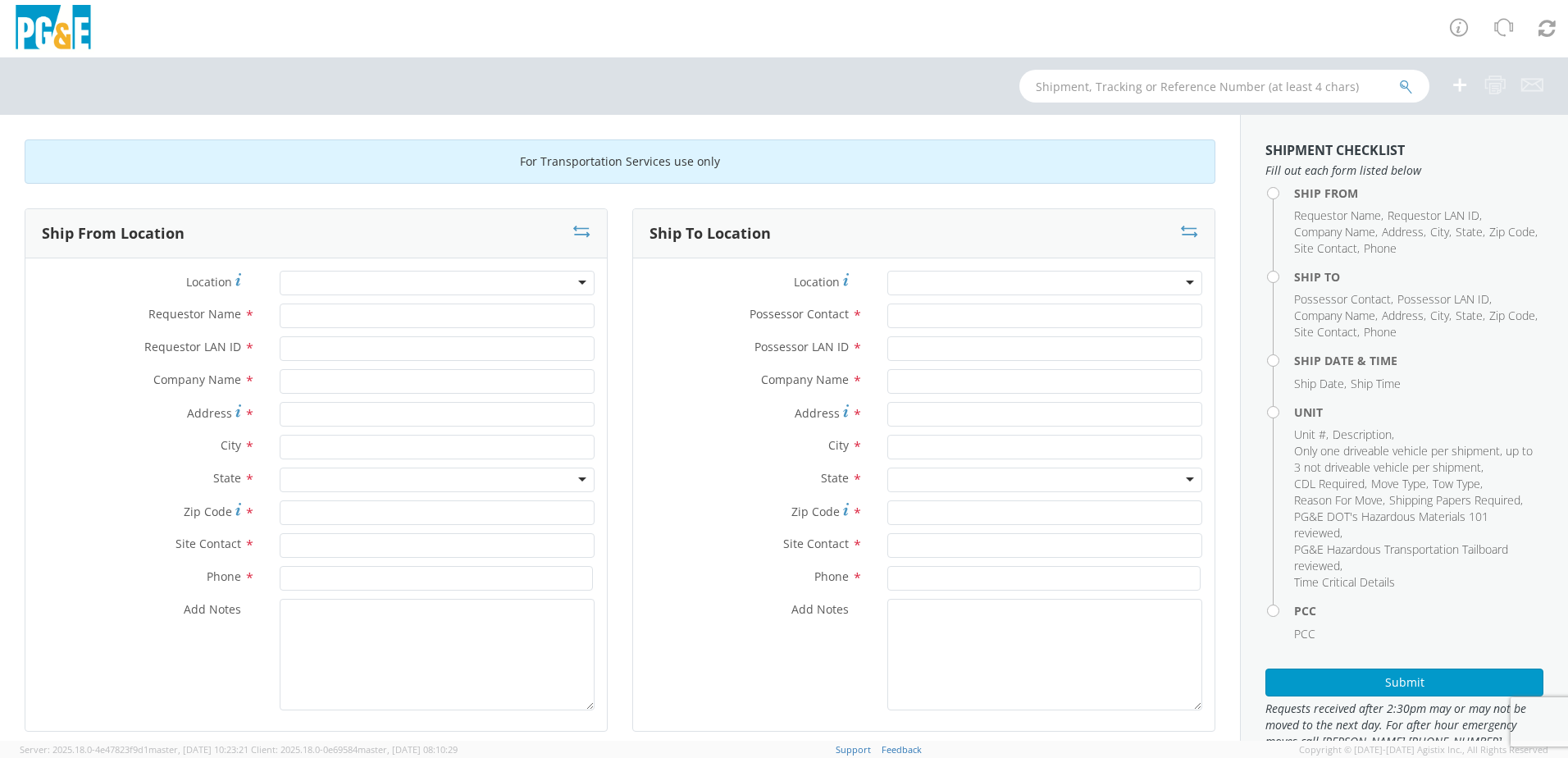
click at [439, 282] on div at bounding box center [436, 283] width 315 height 25
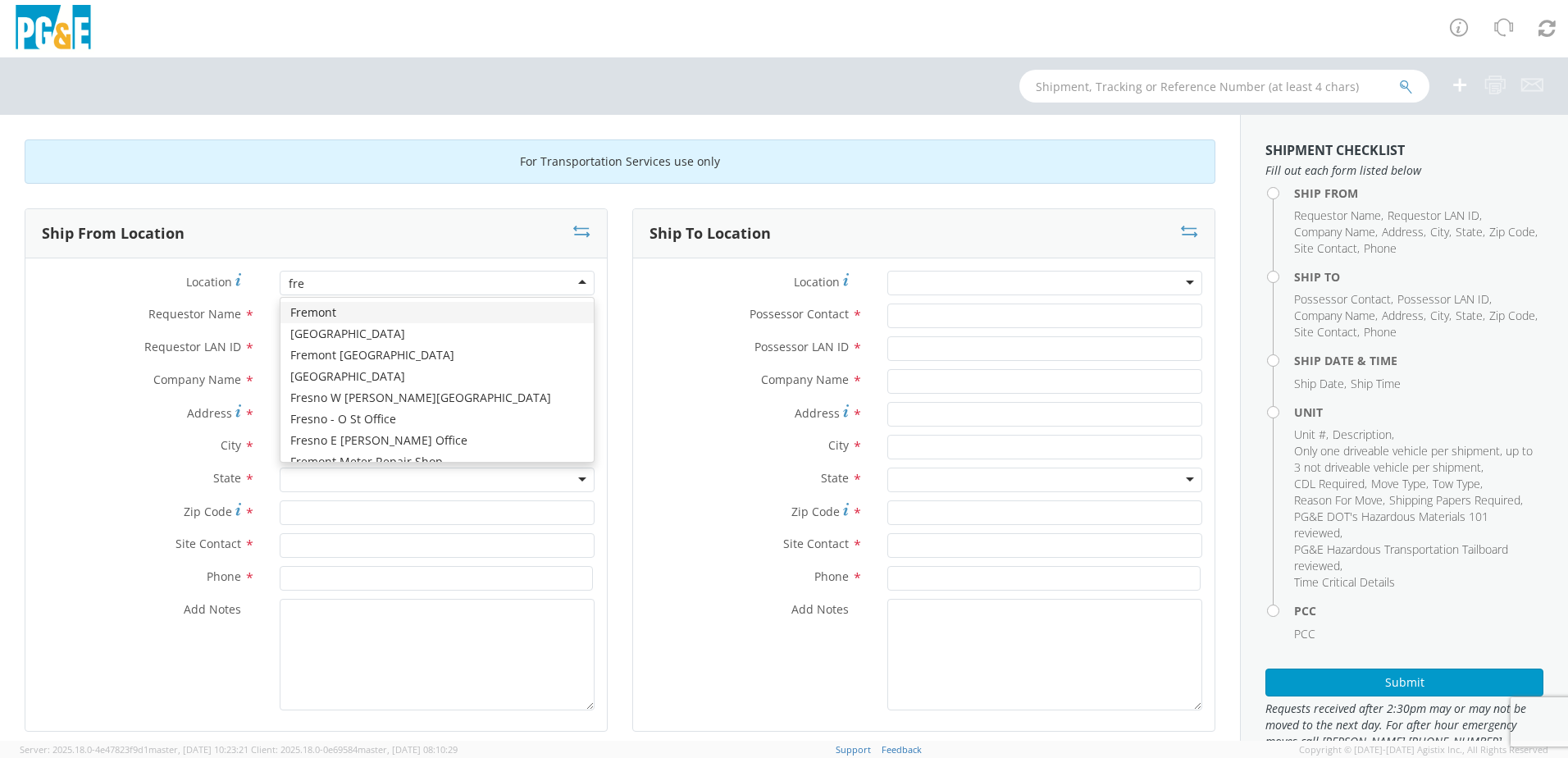
type input "frem"
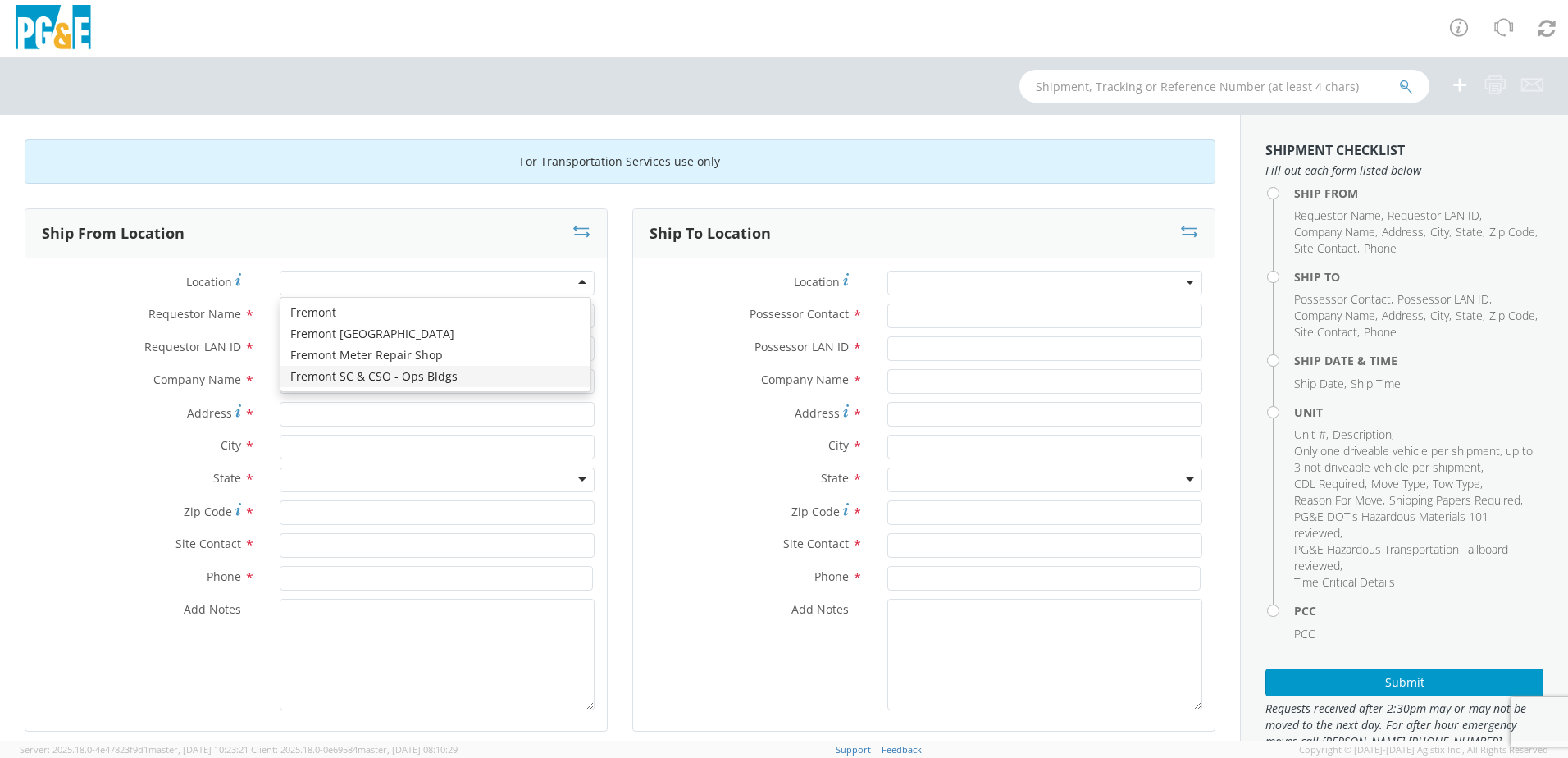
type input "PG&E"
type input "[STREET_ADDRESS]"
type input "FREMONT"
type input "94538"
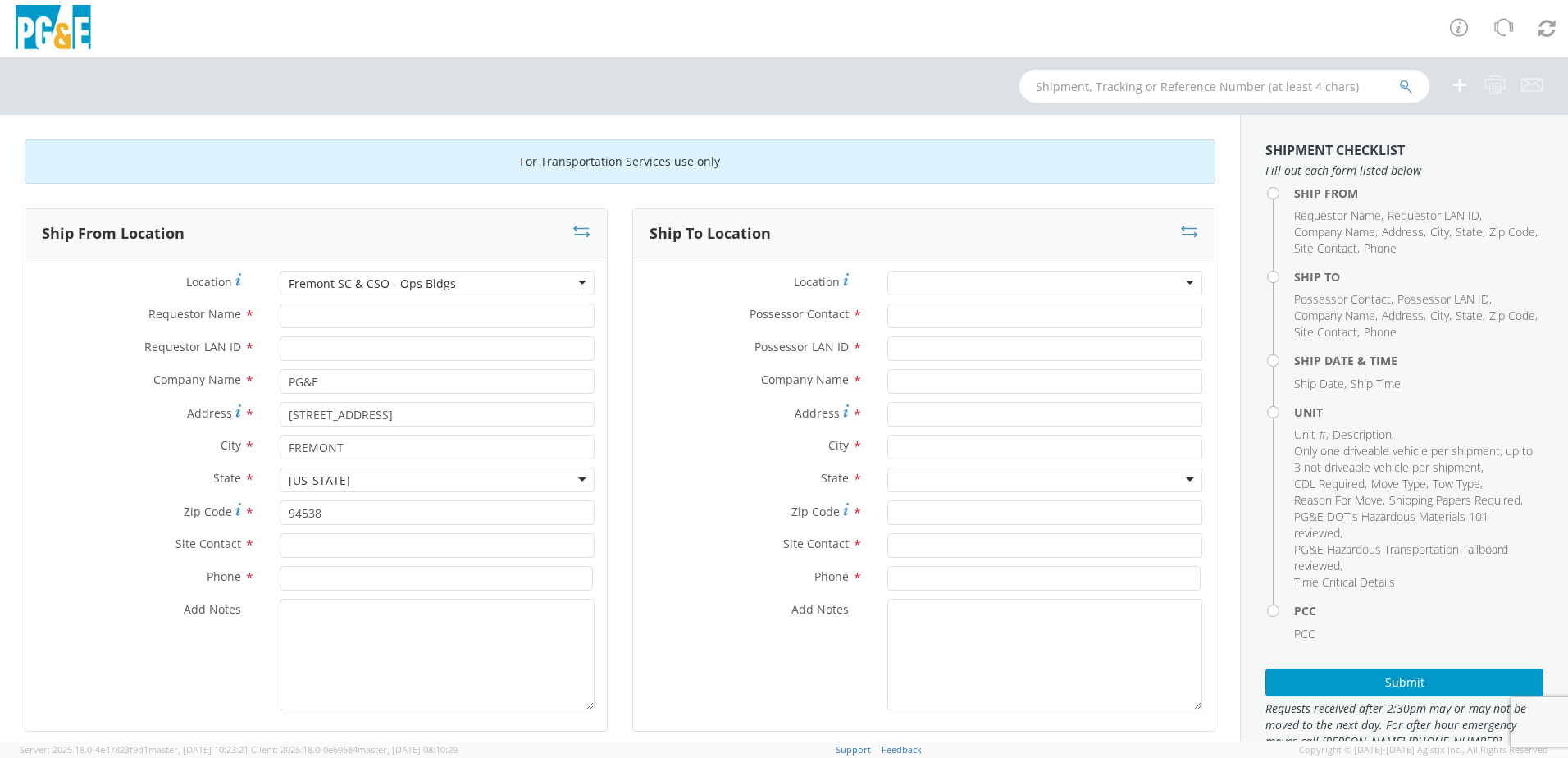
click at [1005, 284] on div at bounding box center [1044, 283] width 315 height 25
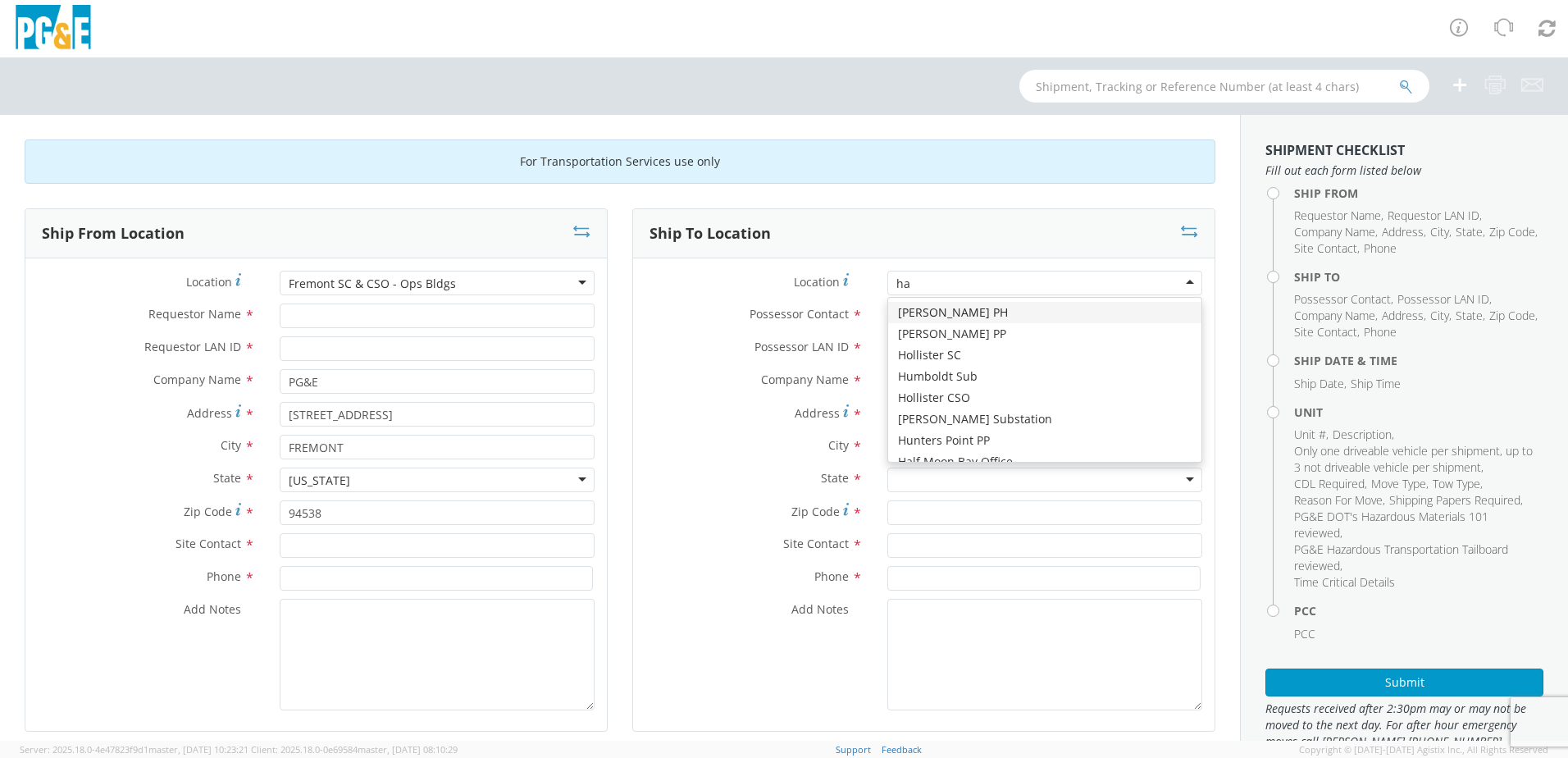
type input "hay"
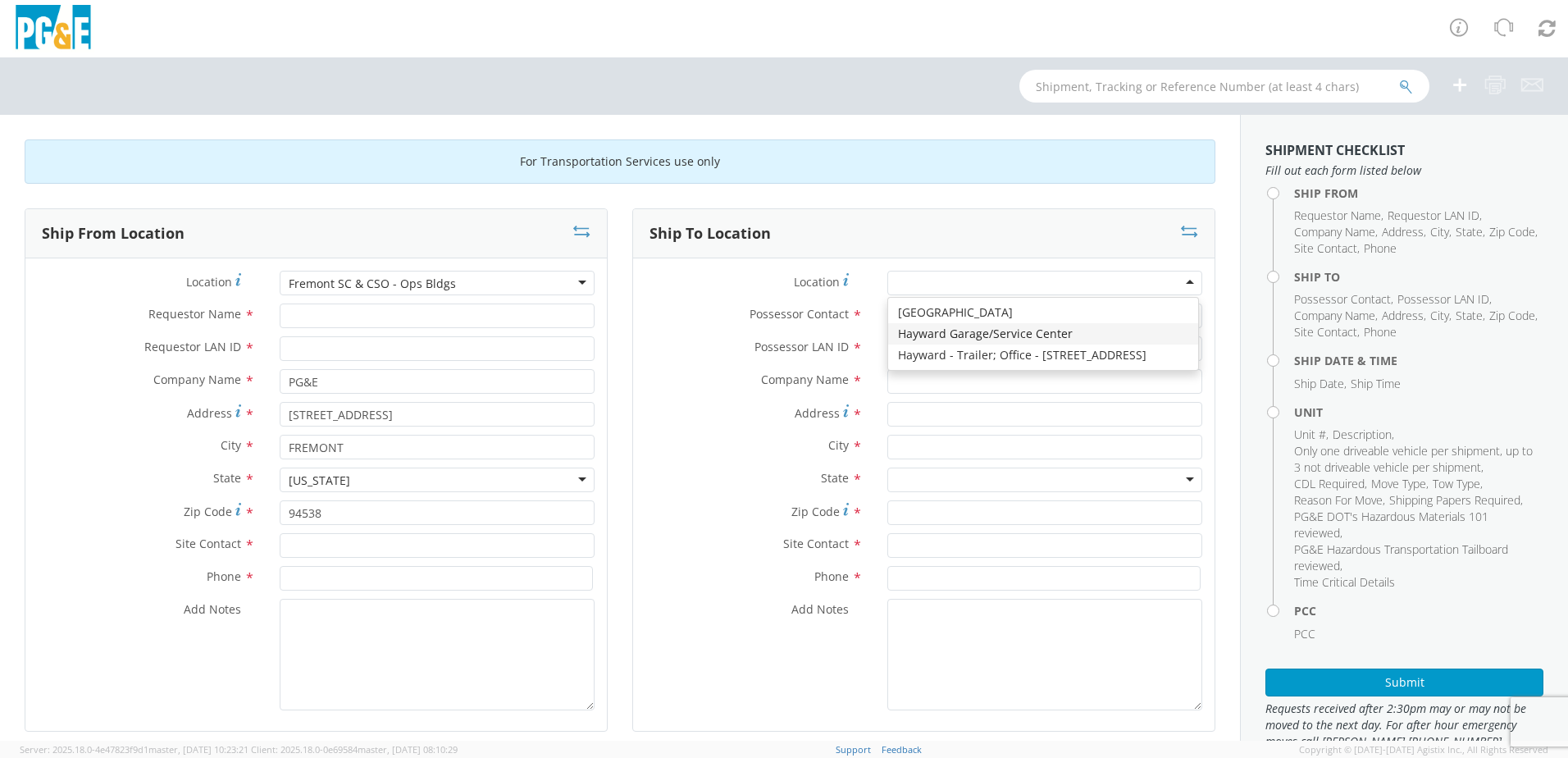
type input "PG&E"
type input "24300 Clawiter Rd"
type input "Hayward"
type input "94545"
type input "[PHONE_NUMBER]"
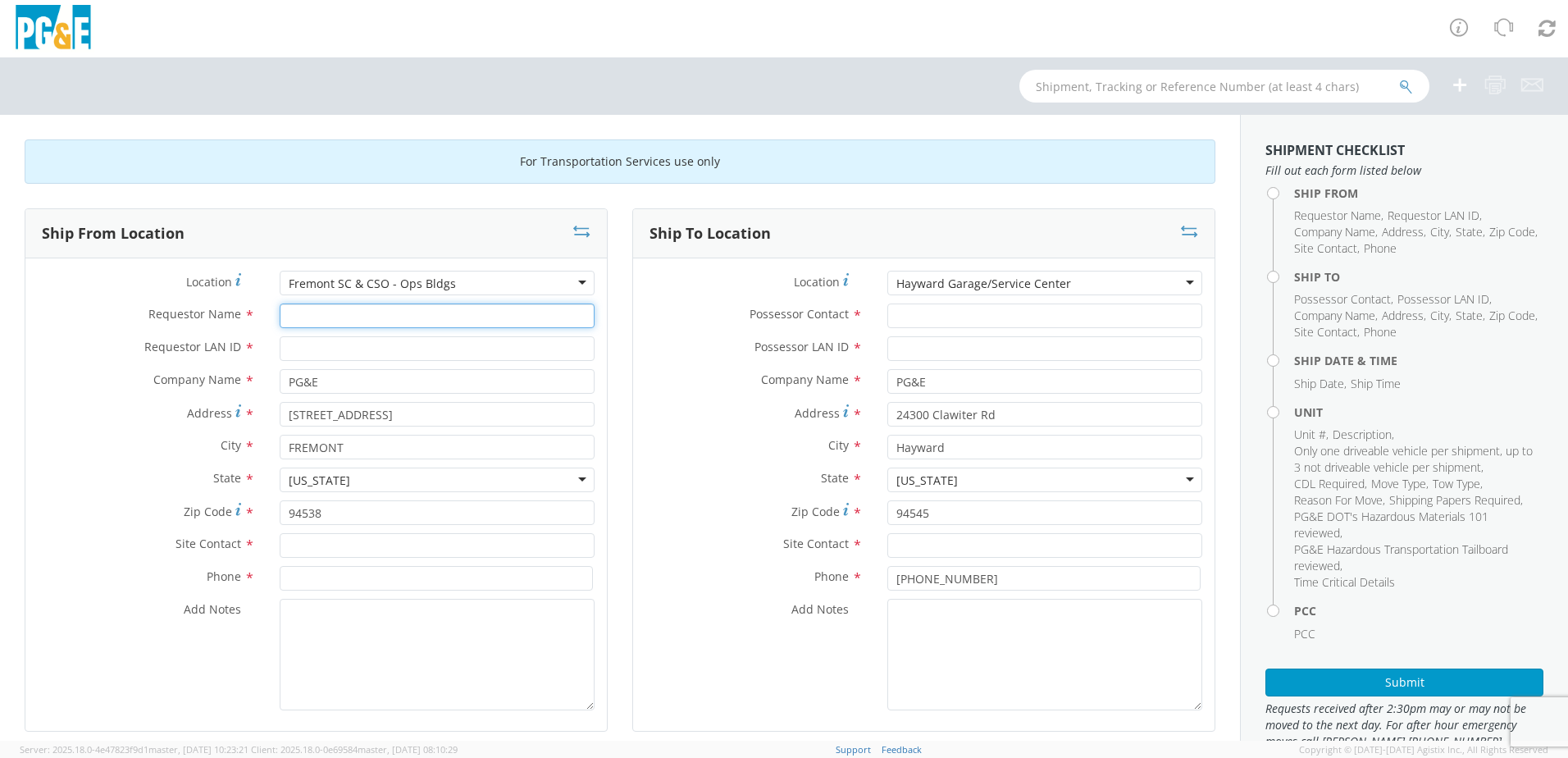
click at [504, 311] on input "Requestor Name *" at bounding box center [436, 315] width 315 height 25
drag, startPoint x: 426, startPoint y: 320, endPoint x: 284, endPoint y: 316, distance: 142.1
click at [284, 316] on input "[PERSON_NAME]" at bounding box center [436, 315] width 315 height 25
type input "[PERSON_NAME]"
click at [1035, 320] on input "Possessor Contact *" at bounding box center [1044, 315] width 315 height 25
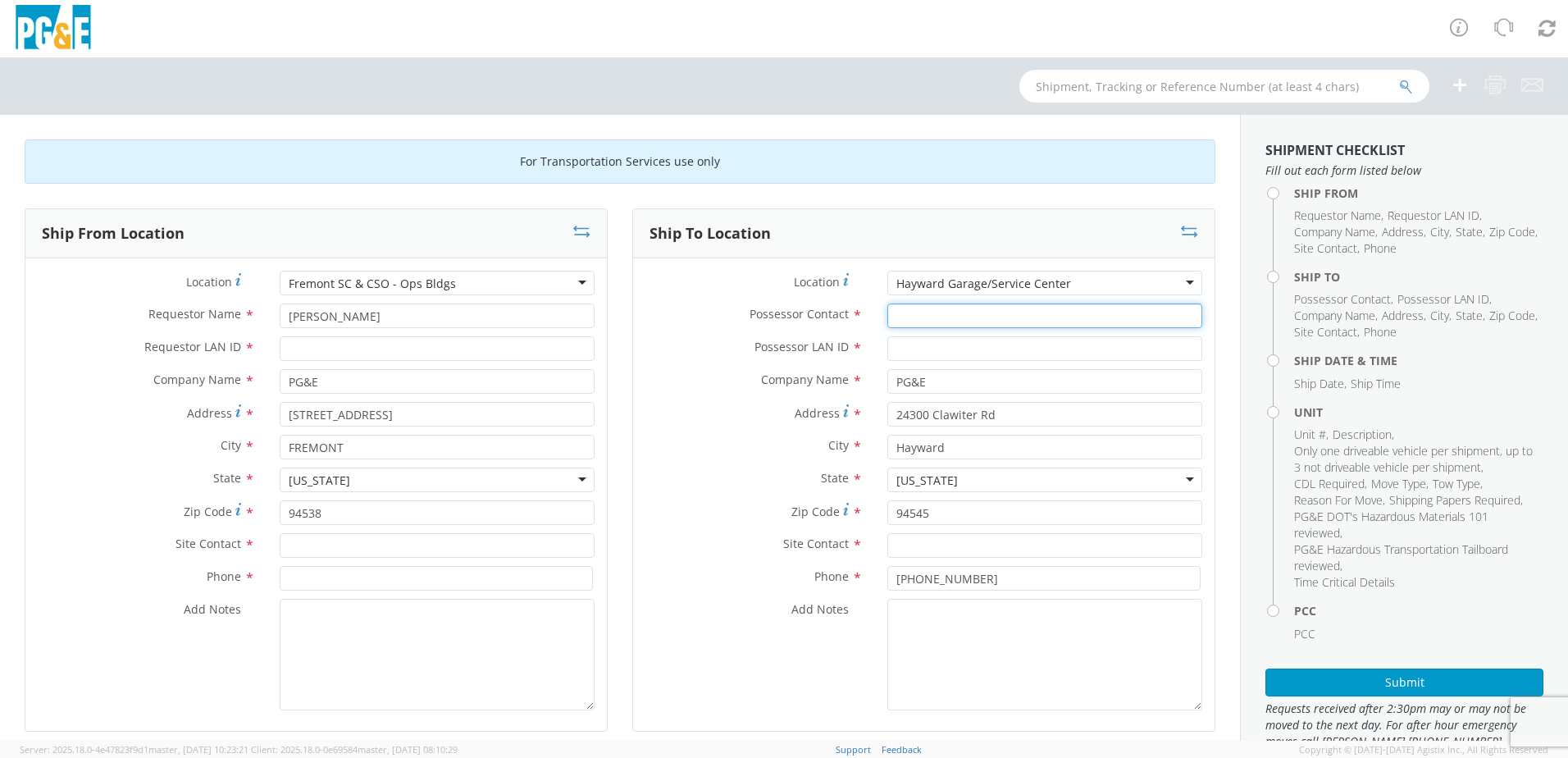
paste input "[PERSON_NAME]"
type input "[PERSON_NAME]"
click at [963, 547] on input "text" at bounding box center [1044, 545] width 315 height 25
paste input "[PERSON_NAME]"
type input "[PERSON_NAME]"
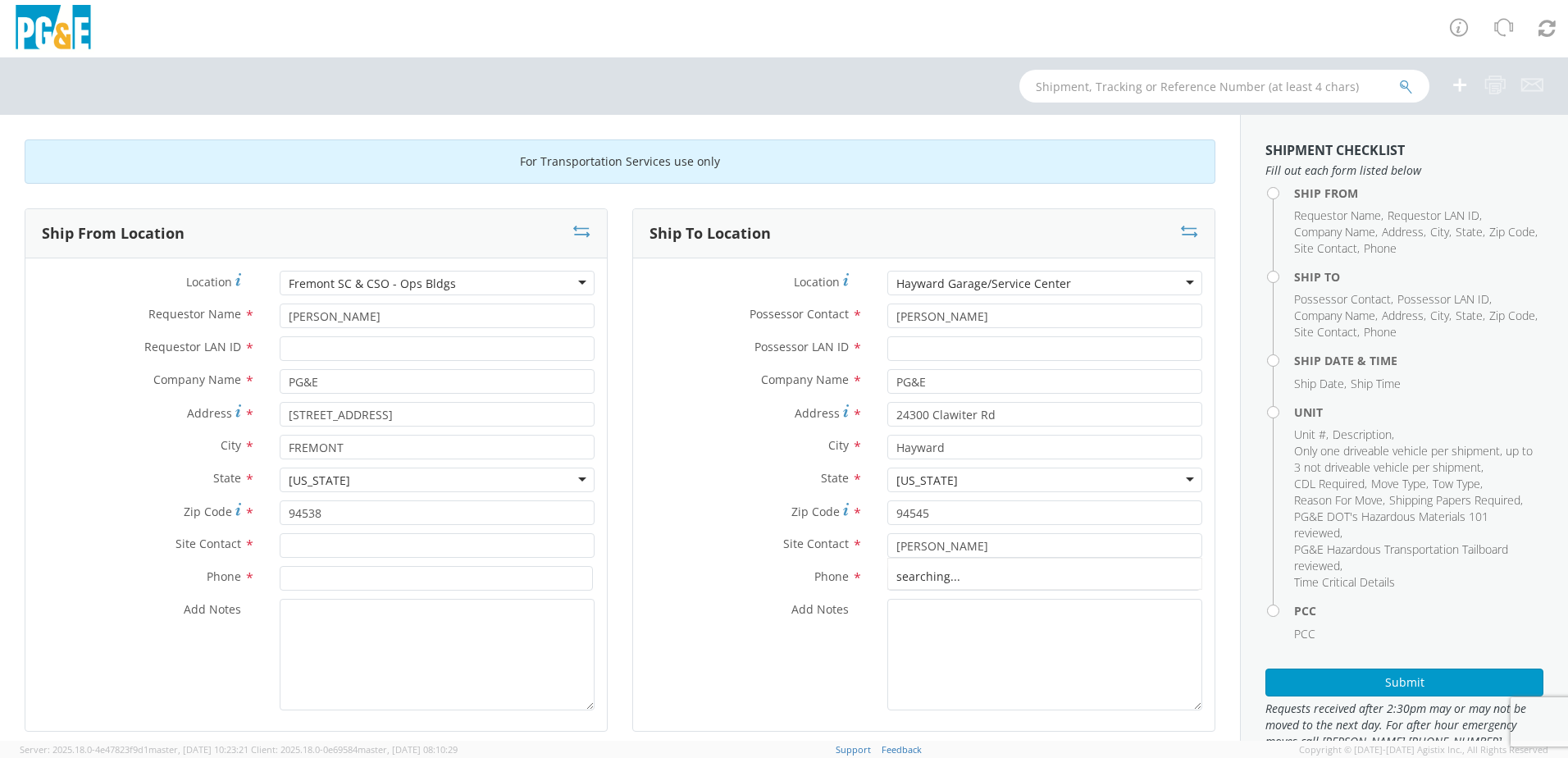
click at [813, 676] on div "Add Notes *" at bounding box center [923, 654] width 582 height 111
click at [458, 352] on input "Requestor LAN ID *" at bounding box center [436, 348] width 315 height 25
drag, startPoint x: 328, startPoint y: 349, endPoint x: 276, endPoint y: 349, distance: 52.0
click at [268, 349] on div "r0m2" at bounding box center [437, 348] width 340 height 25
type input "r0m2"
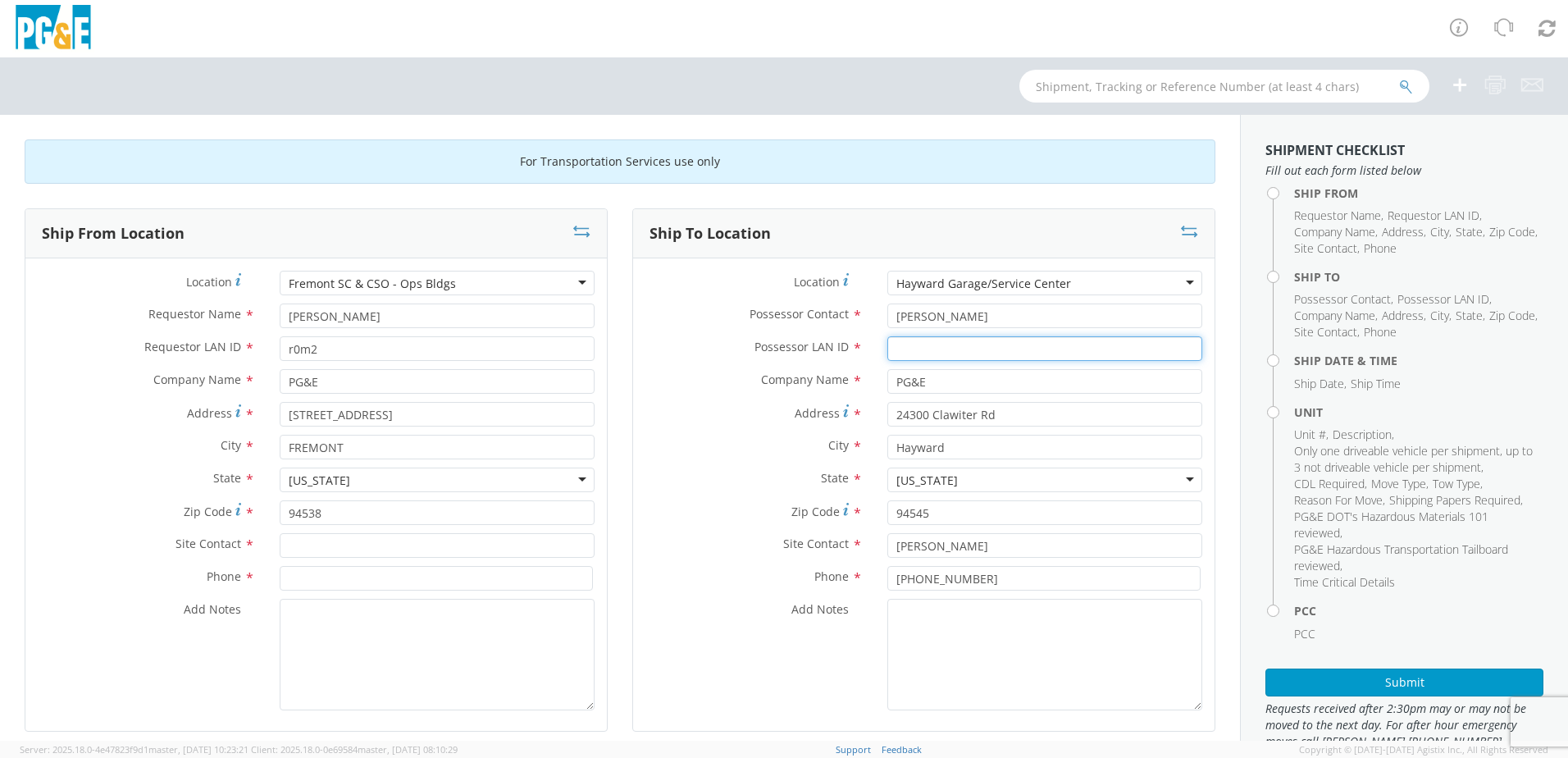
click at [919, 353] on input "Possessor LAN ID *" at bounding box center [1044, 348] width 315 height 25
paste input "r0m2"
type input "r0m2"
click at [418, 632] on textarea "Add Notes *" at bounding box center [436, 654] width 315 height 111
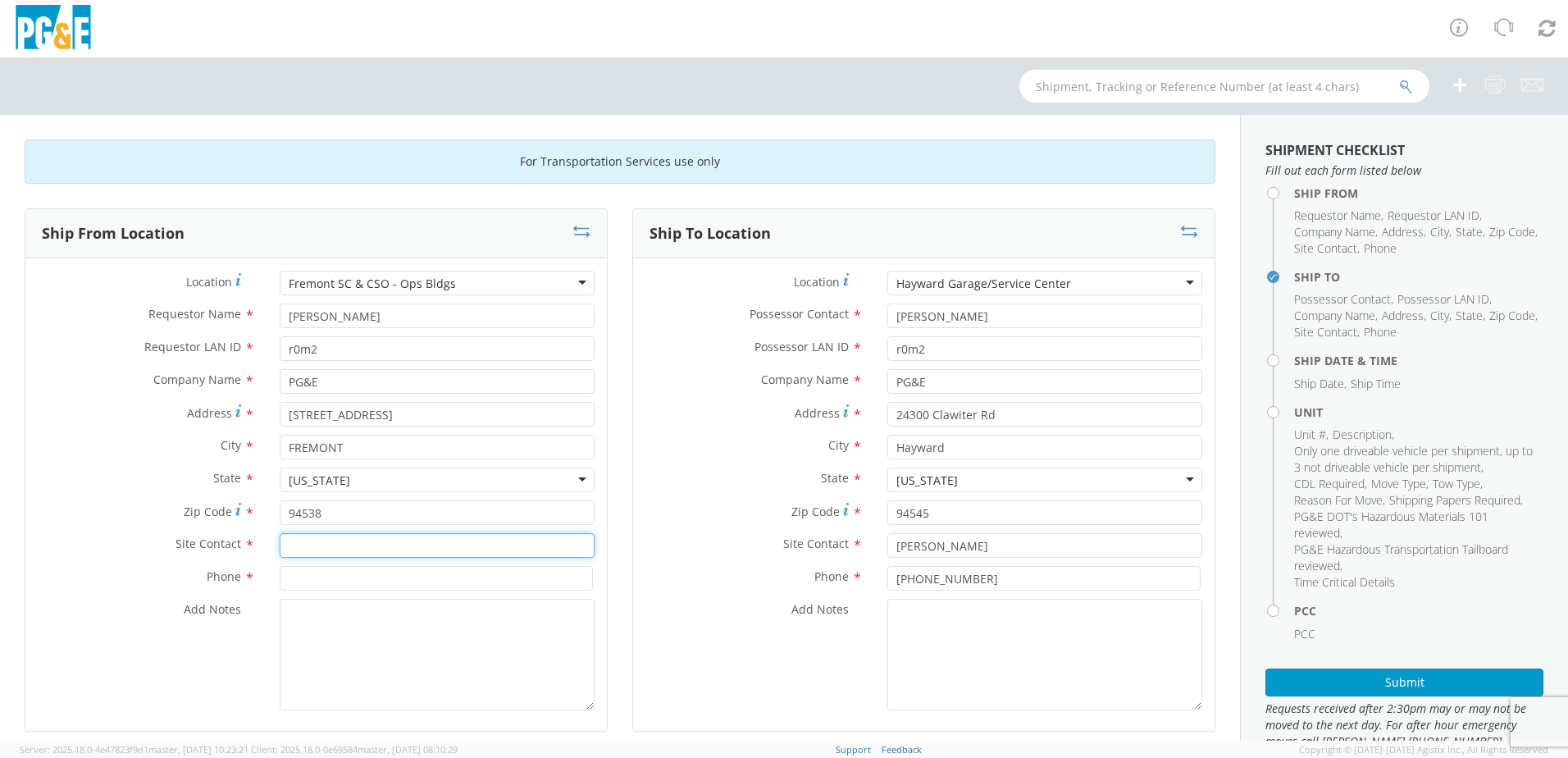
click at [401, 547] on input "text" at bounding box center [436, 545] width 315 height 25
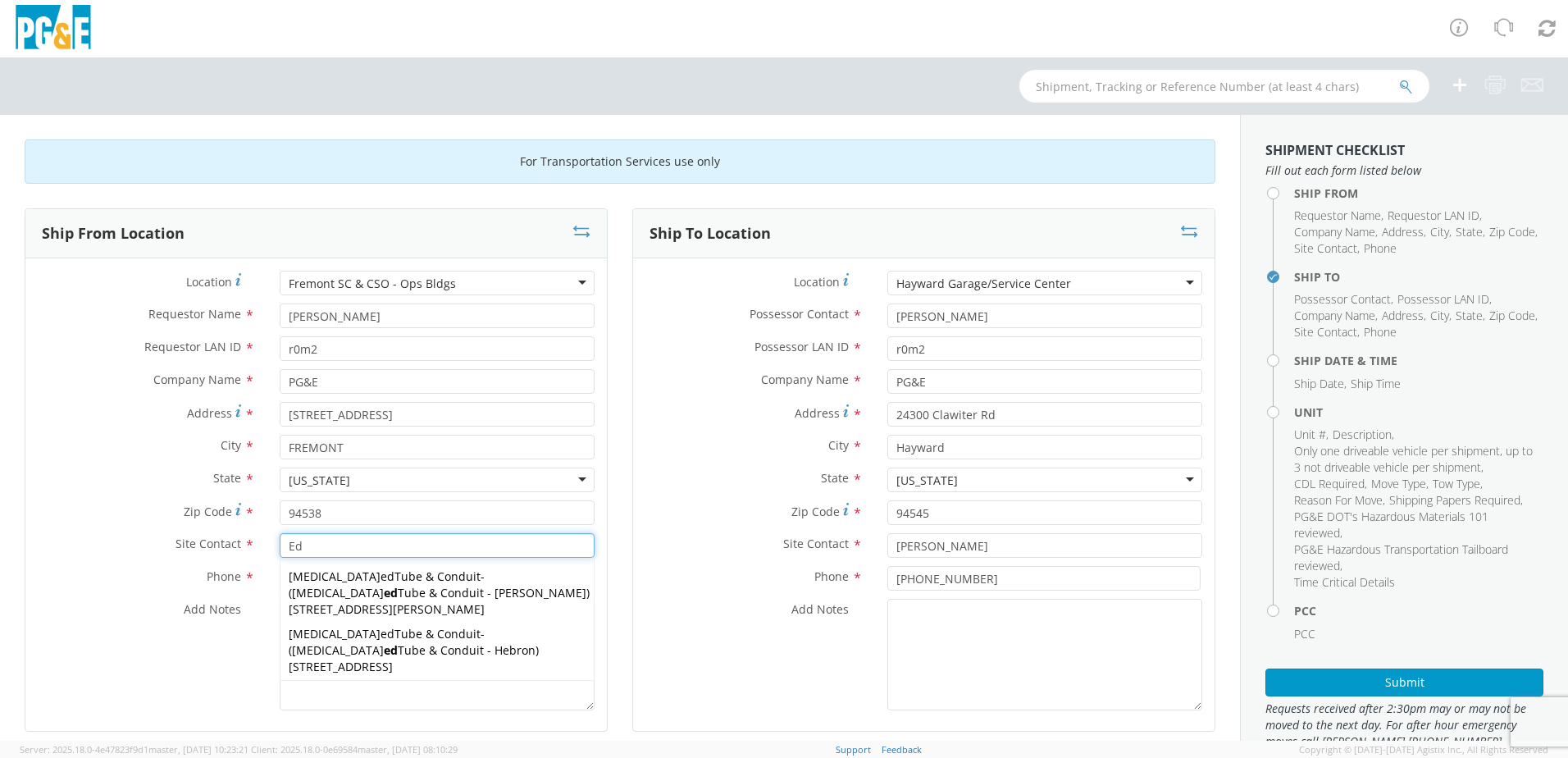
type input "Ed"
click at [688, 591] on div "Phone * [PHONE_NUMBER]" at bounding box center [923, 582] width 582 height 32
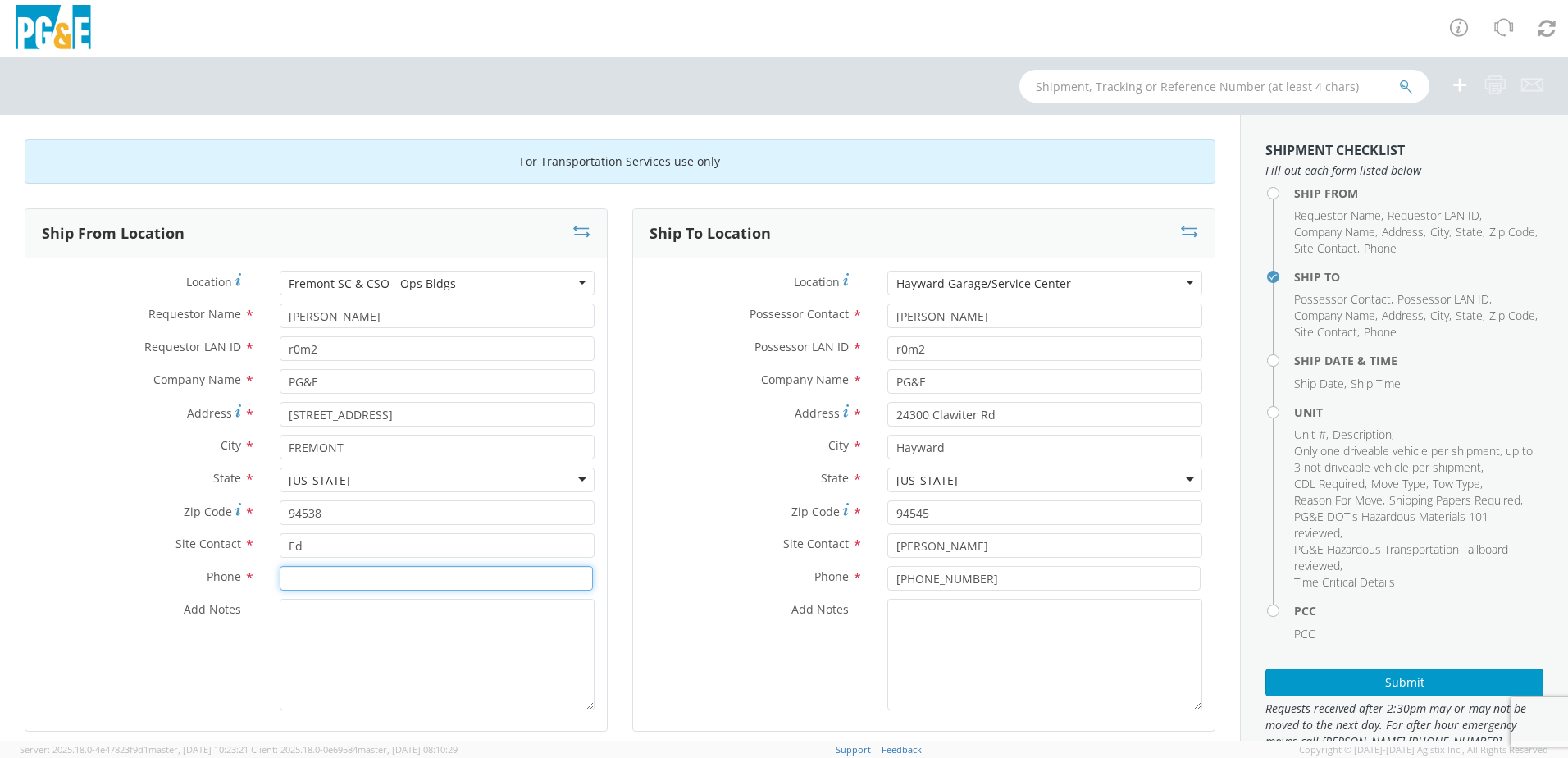
click at [527, 585] on input at bounding box center [436, 578] width 314 height 25
type input "[PHONE_NUMBER]"
click at [464, 639] on textarea "Add Notes *" at bounding box center [436, 654] width 315 height 111
click at [620, 603] on div "Ship To Location Location * Hayward Garage/Service Center [GEOGRAPHIC_DATA]/Ser…" at bounding box center [923, 480] width 608 height 544
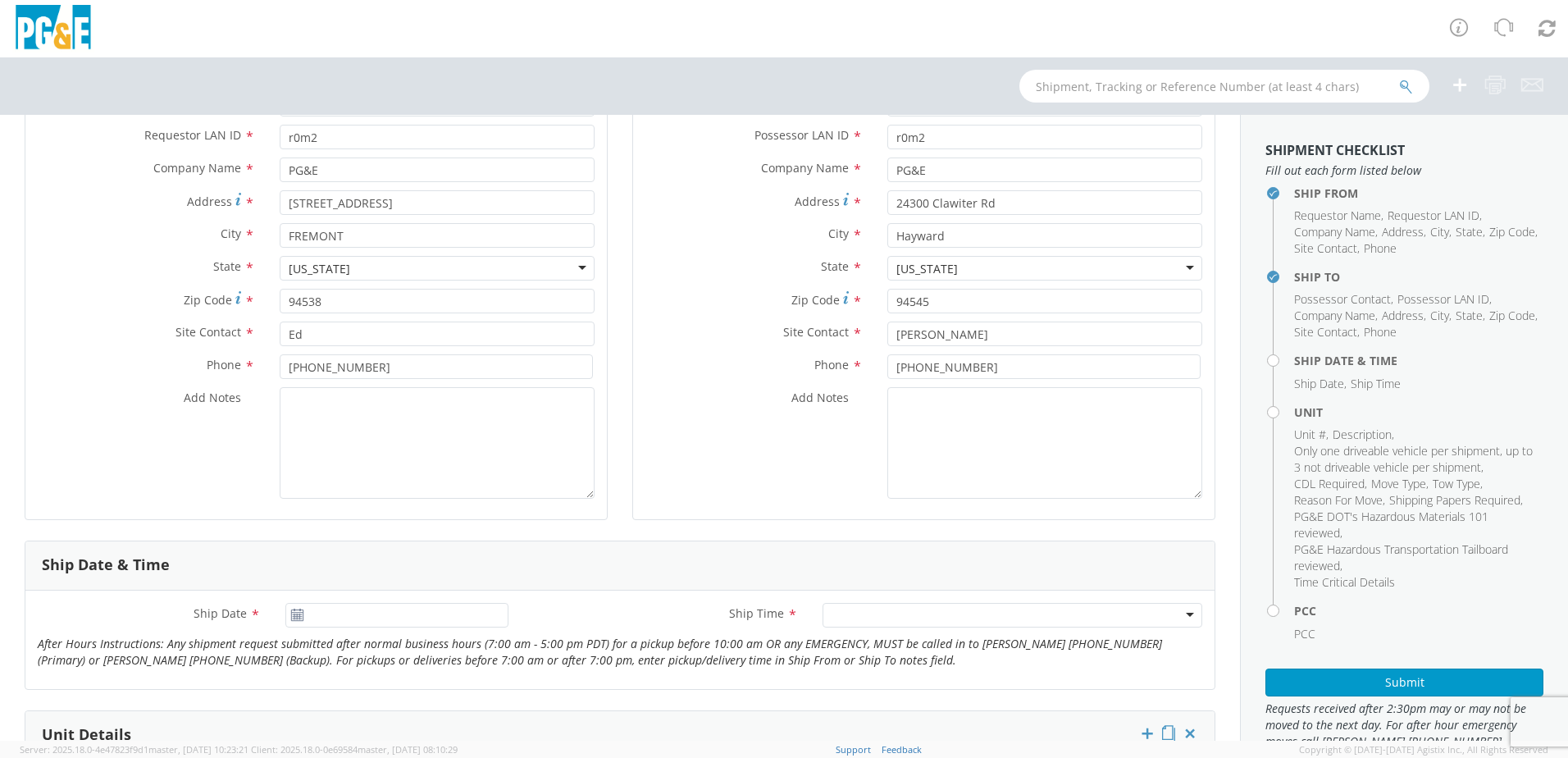
scroll to position [492, 0]
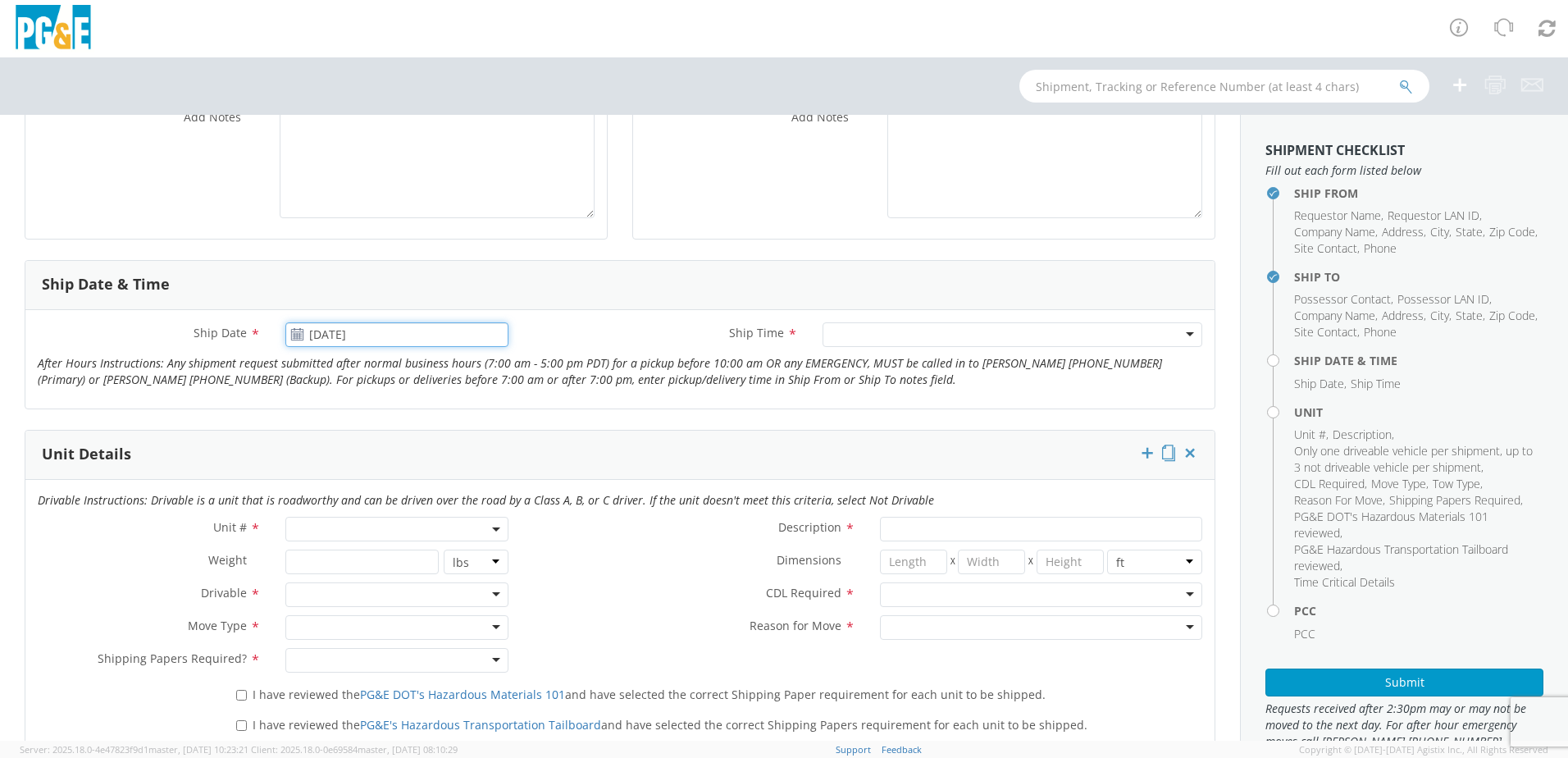
click at [457, 335] on input "[DATE]" at bounding box center [397, 334] width 223 height 25
click at [392, 422] on td "3" at bounding box center [398, 414] width 34 height 25
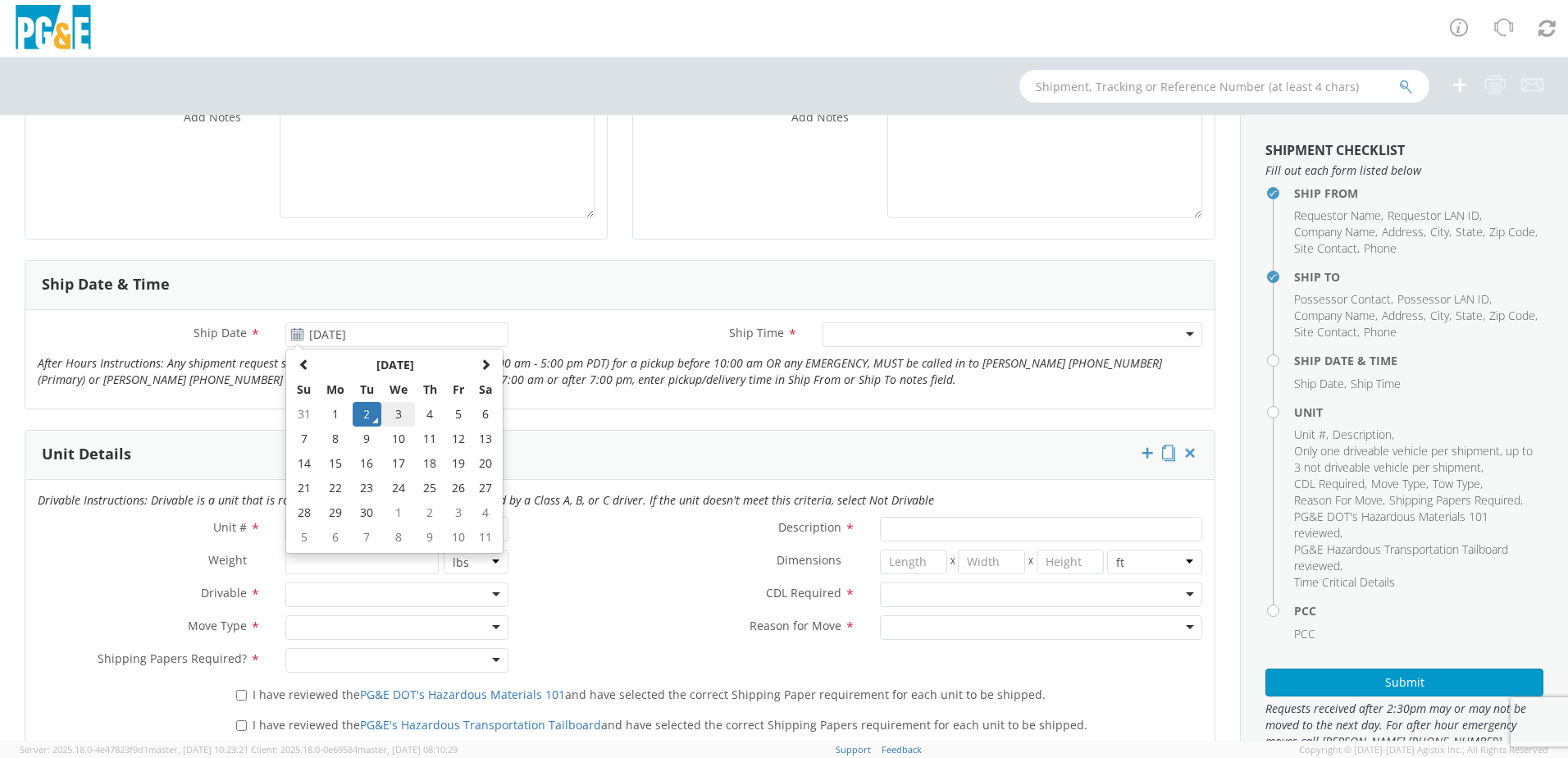
type input "[DATE]"
click at [873, 340] on div at bounding box center [1011, 334] width 379 height 25
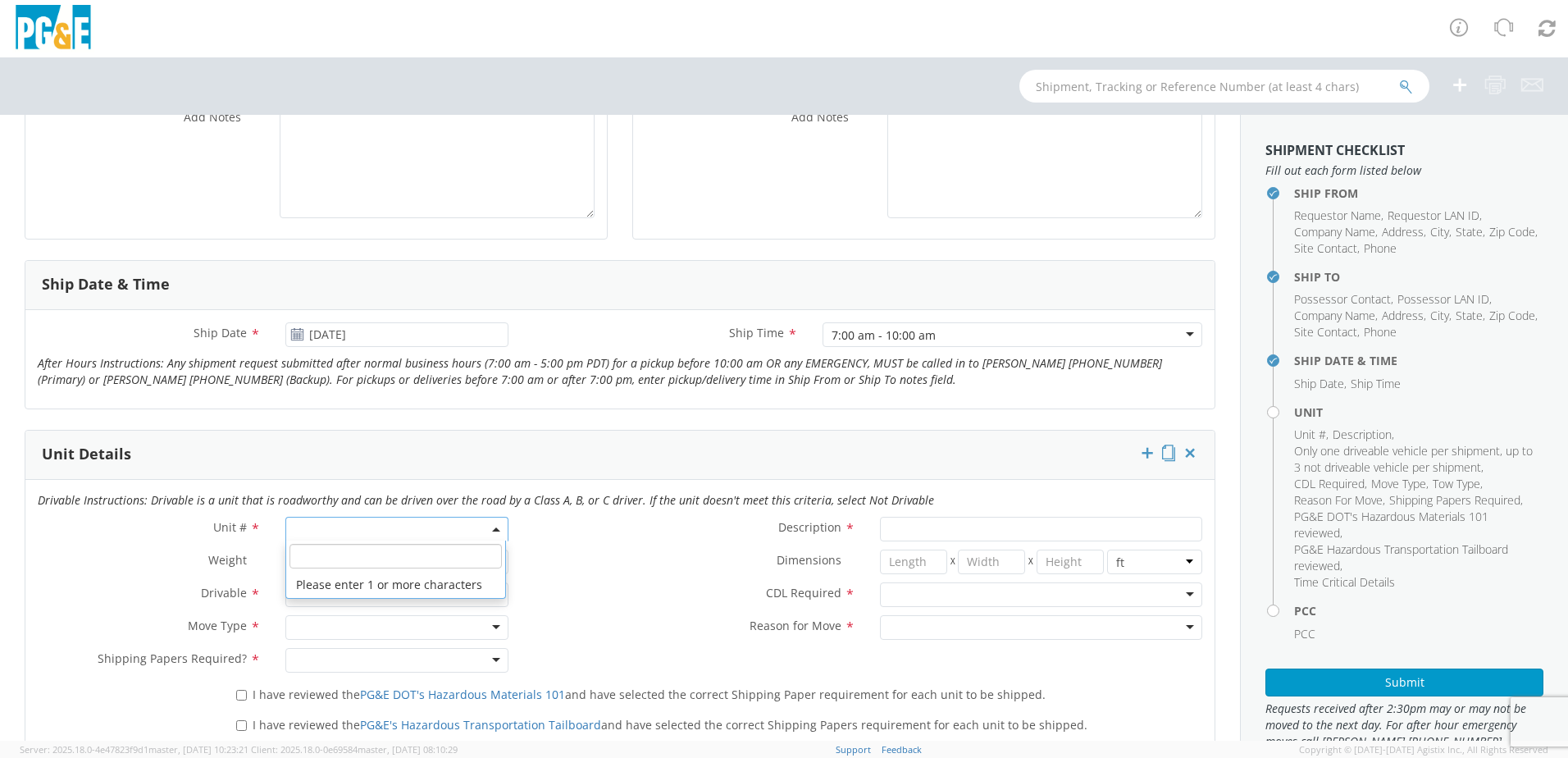
click at [398, 530] on span at bounding box center [397, 529] width 223 height 25
click at [424, 552] on input "search" at bounding box center [395, 556] width 212 height 25
type input "B34638"
type input "PICKUP; COMPACT 4X4"
type input "5600"
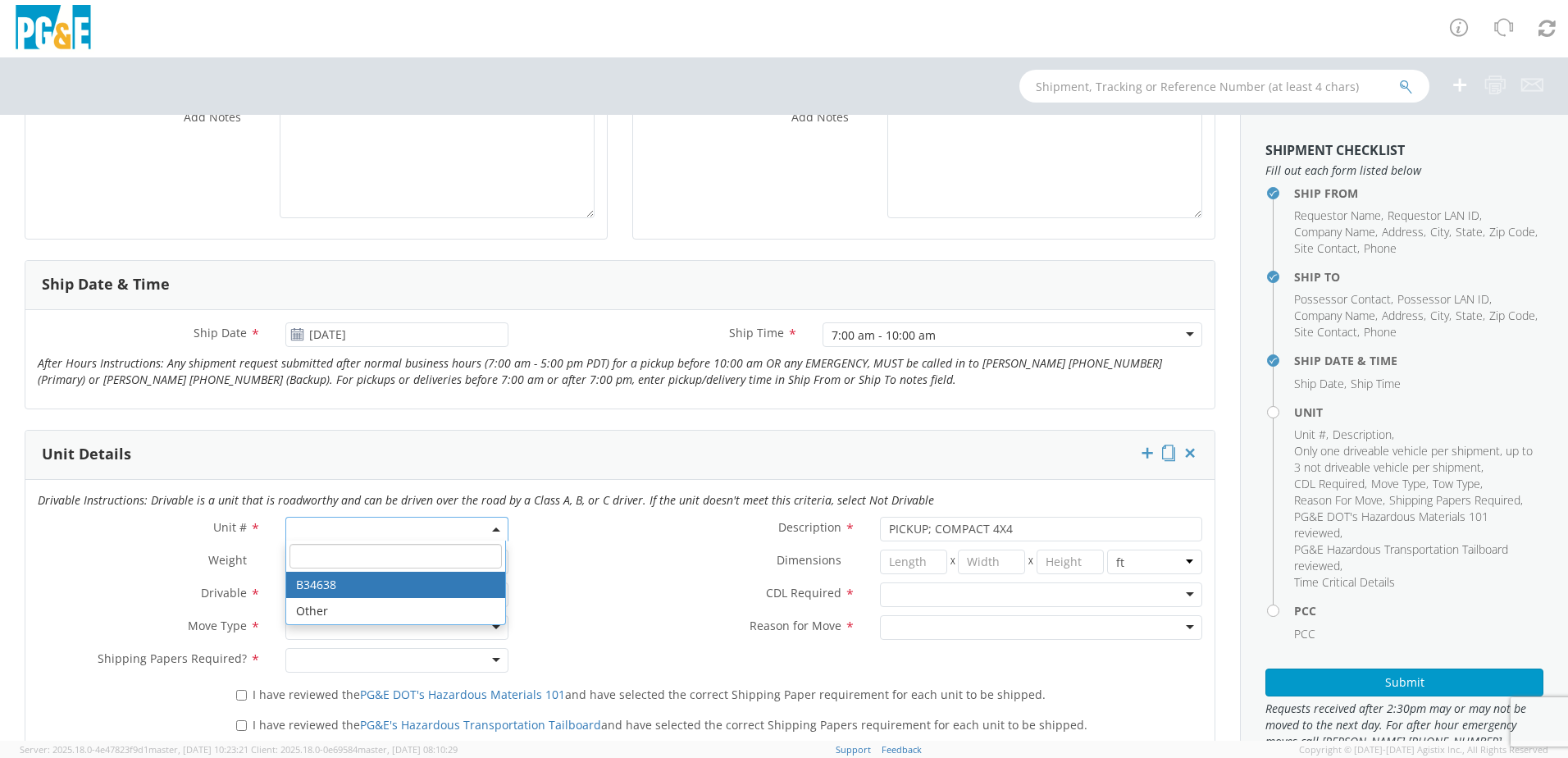
select select "B34638"
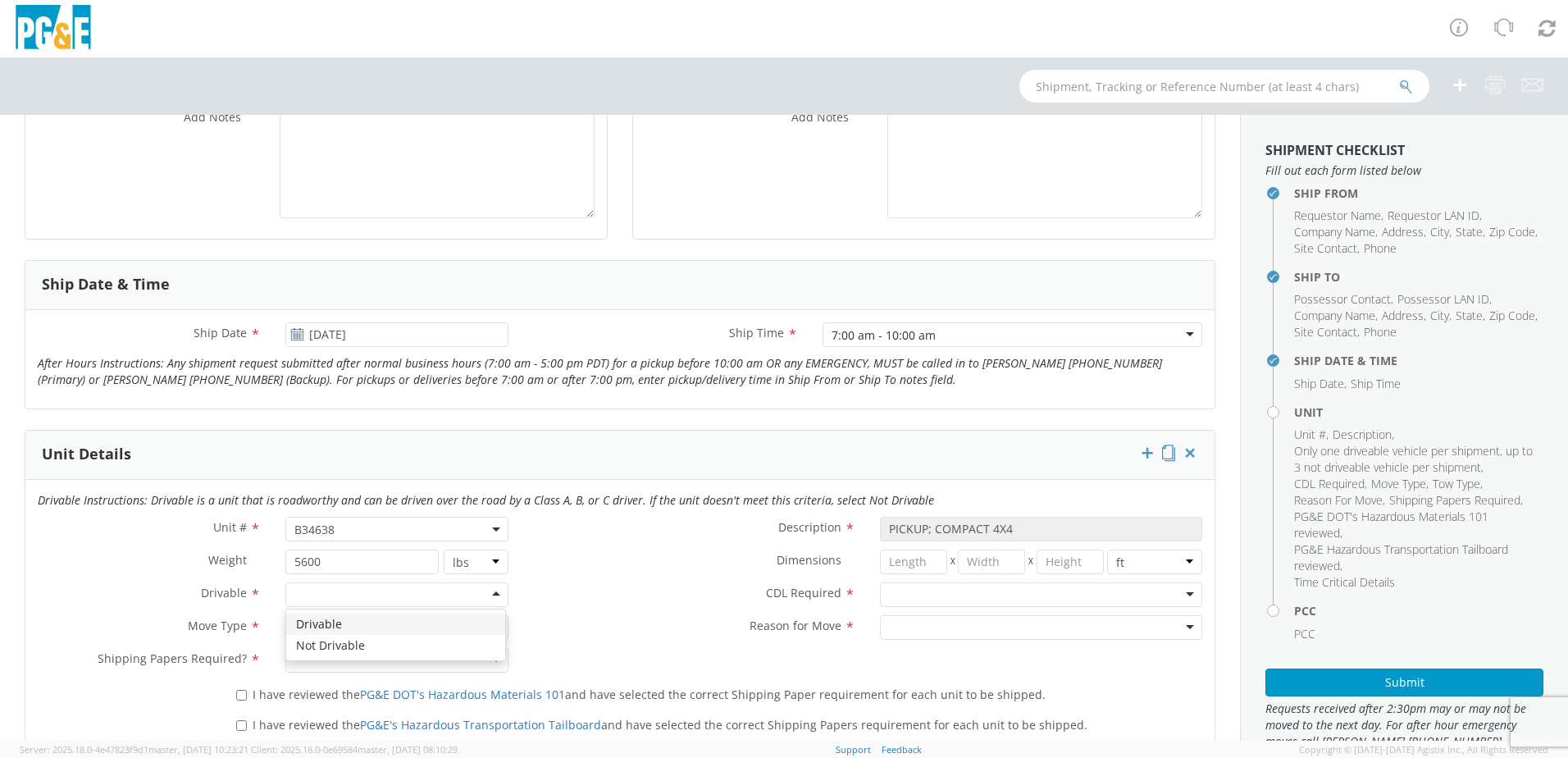
click at [433, 596] on div at bounding box center [397, 594] width 223 height 25
click at [427, 626] on div at bounding box center [397, 627] width 223 height 25
click at [421, 666] on div at bounding box center [397, 660] width 223 height 25
click at [239, 693] on input "I have reviewed the PG&E DOT's Hazardous Materials 101 and have selected the co…" at bounding box center [241, 694] width 10 height 10
checkbox input "true"
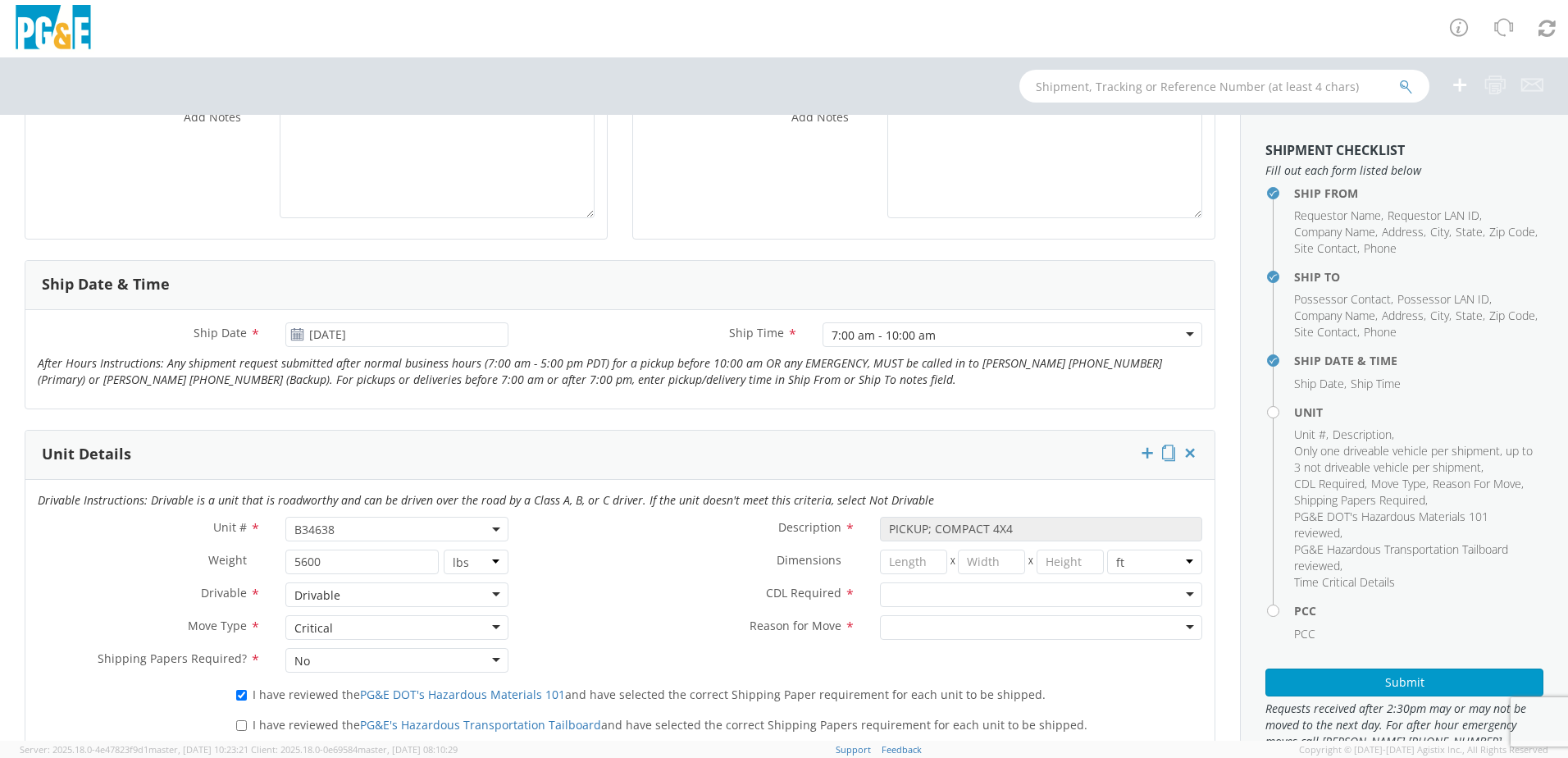
click at [238, 717] on label "I have reviewed the PG&E's Hazardous Transportation Tailboard and have selected…" at bounding box center [663, 724] width 855 height 19
click at [238, 720] on input "I have reviewed the PG&E's Hazardous Transportation Tailboard and have selected…" at bounding box center [241, 725] width 10 height 10
checkbox input "true"
click at [947, 589] on div at bounding box center [1040, 594] width 322 height 25
click at [950, 633] on div at bounding box center [1040, 627] width 322 height 25
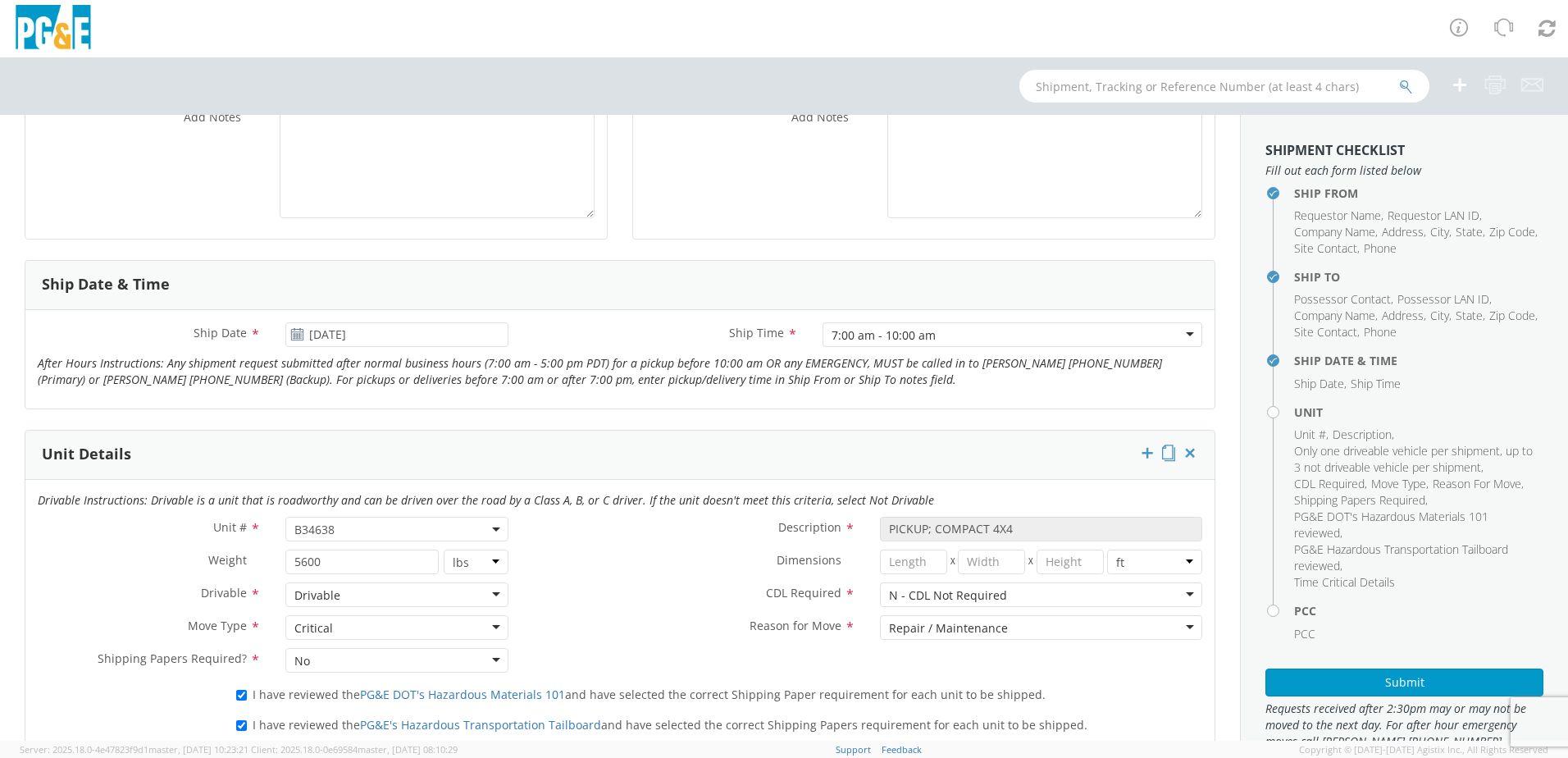
click at [657, 612] on div "CDL Required * N - CDL Not Required N - CDL Not Required N - CDL Not Required Y…" at bounding box center [868, 597] width 694 height 32
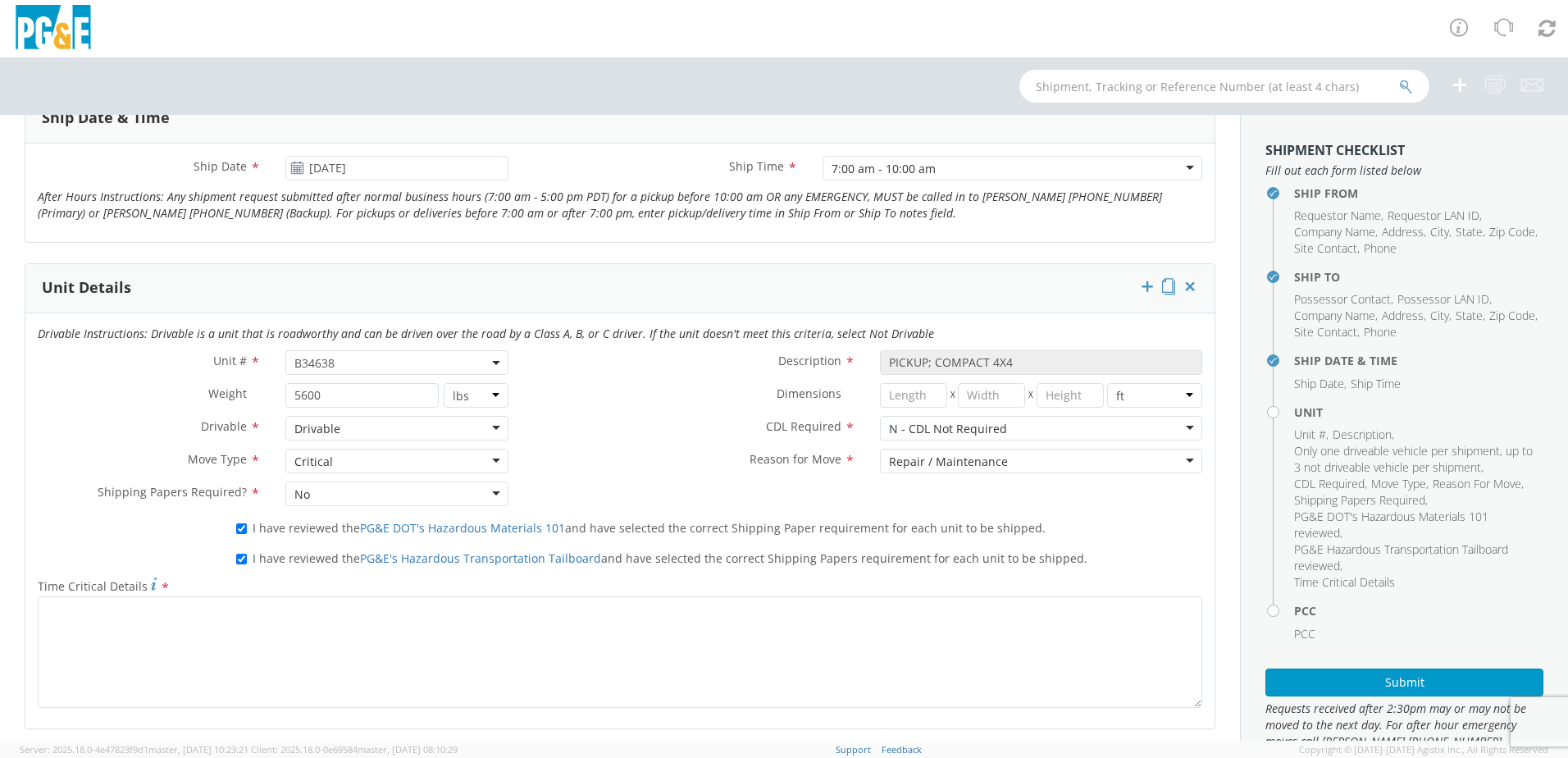
scroll to position [1066, 0]
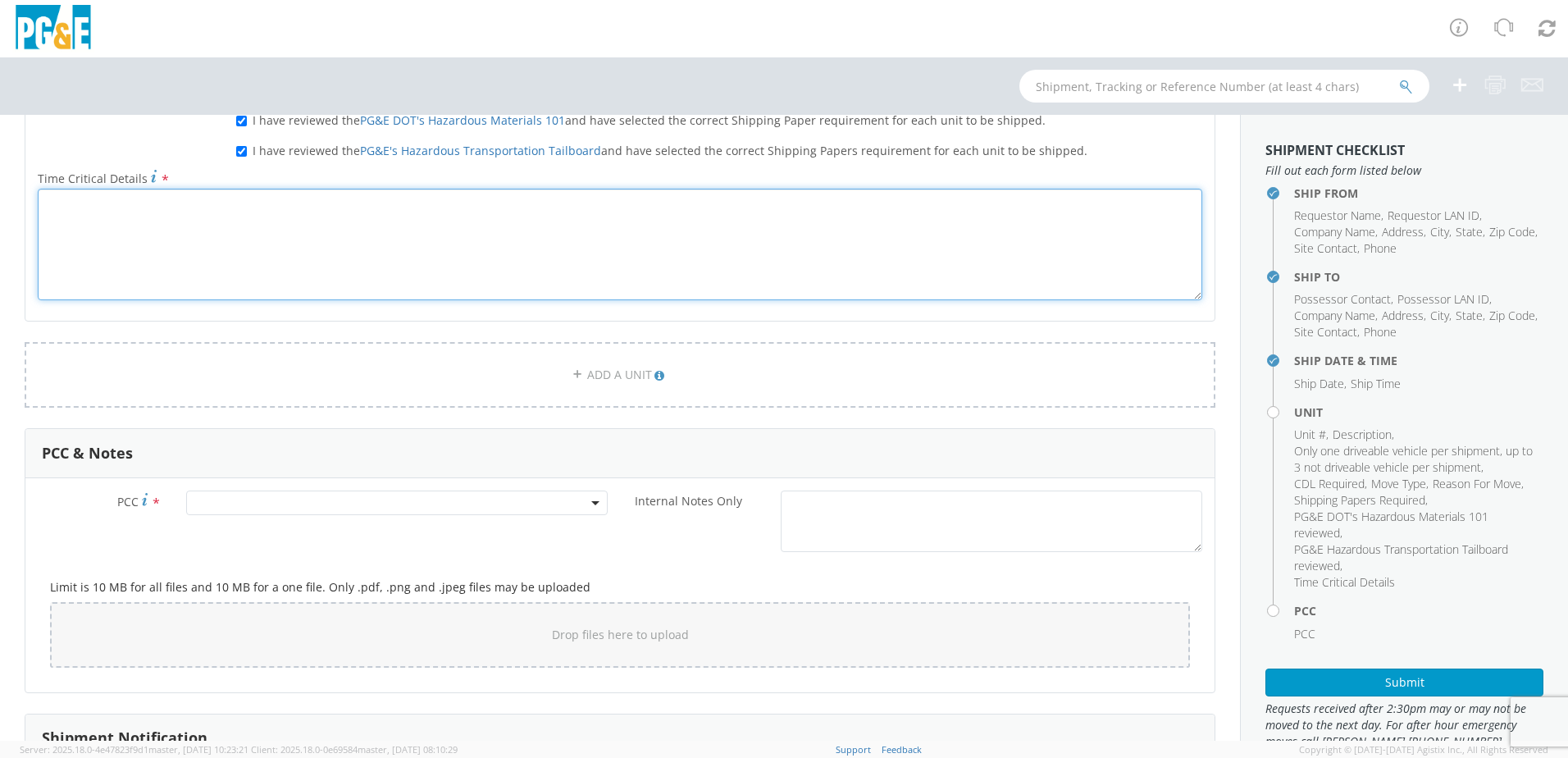
click at [291, 221] on textarea "Time Critical Details *" at bounding box center [620, 244] width 1164 height 111
type textarea "Driver will be waiting for vehicle"
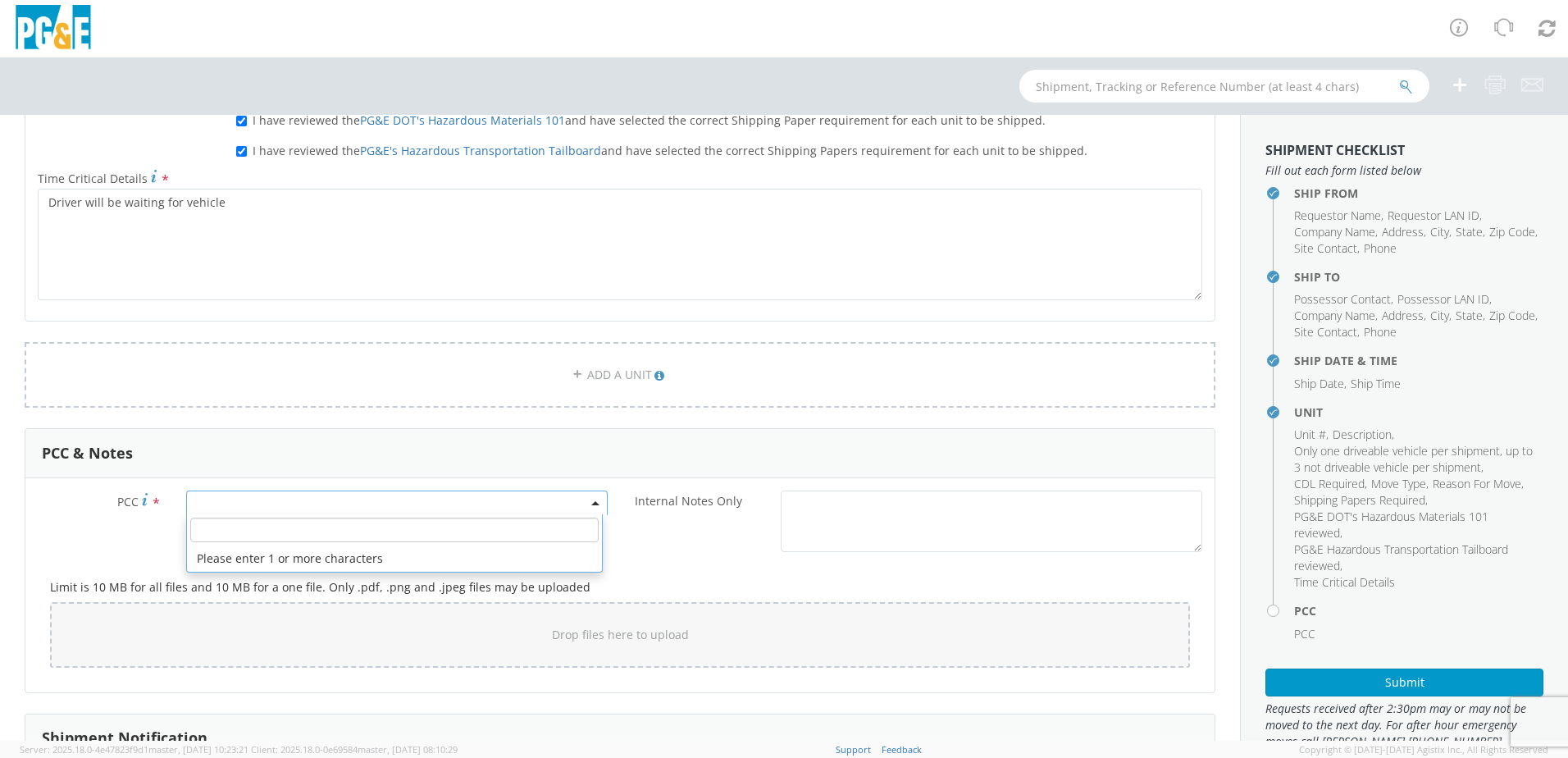
click at [352, 497] on span at bounding box center [397, 502] width 421 height 25
click at [356, 525] on input "number" at bounding box center [394, 530] width 408 height 25
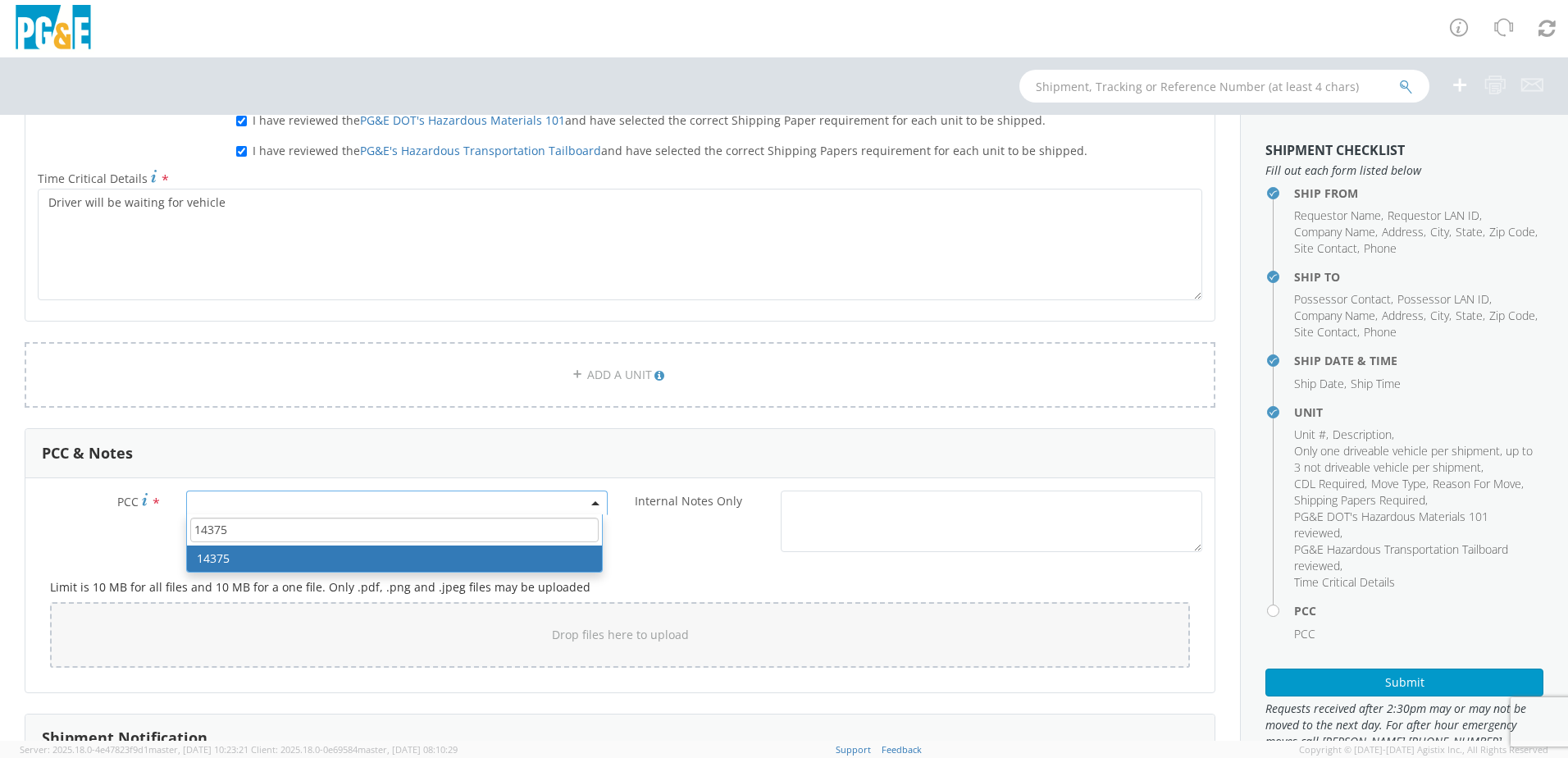
type input "14375"
select select "14375"
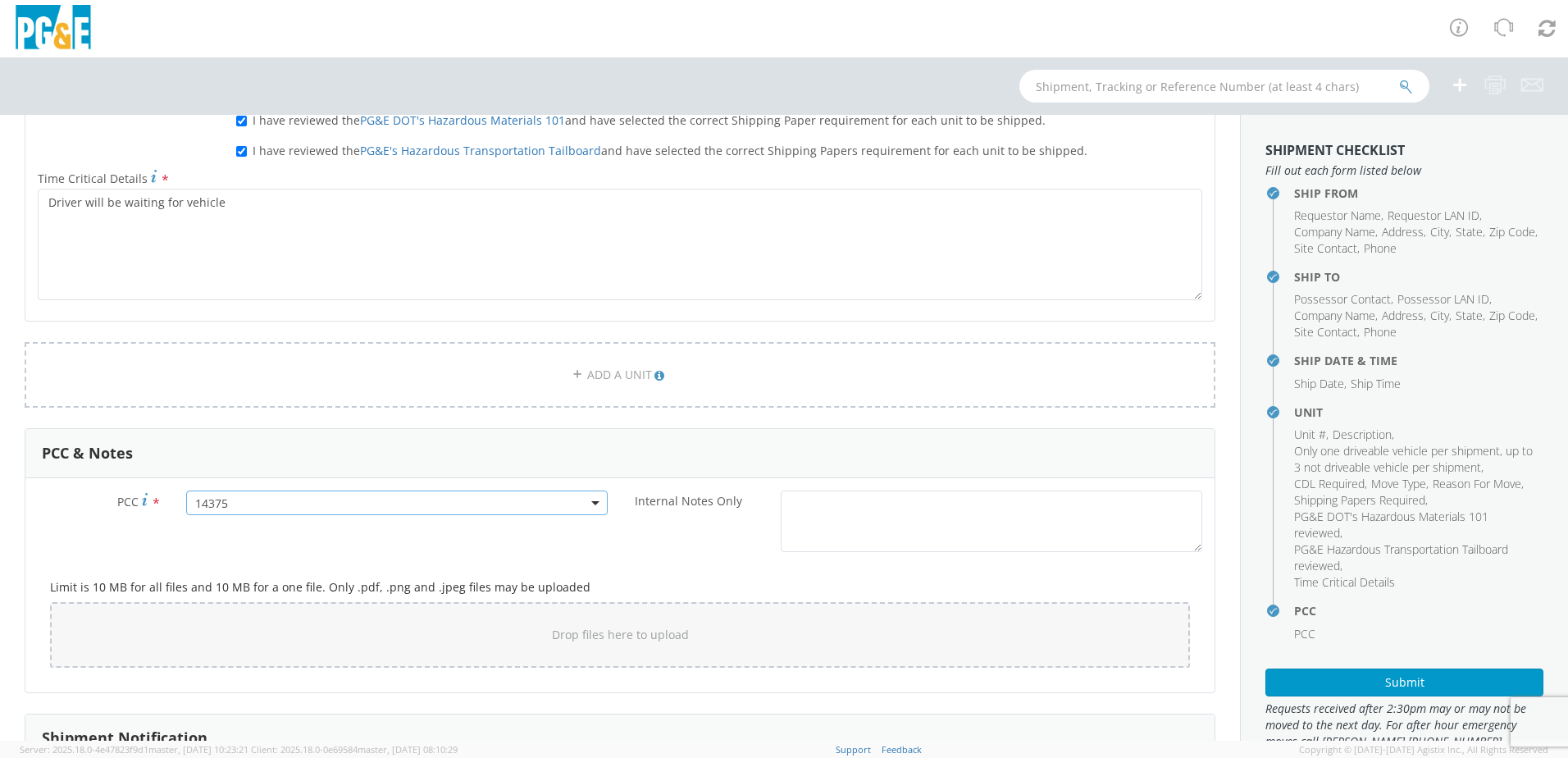
click at [666, 531] on div "Internal Notes Only *" at bounding box center [917, 520] width 595 height 61
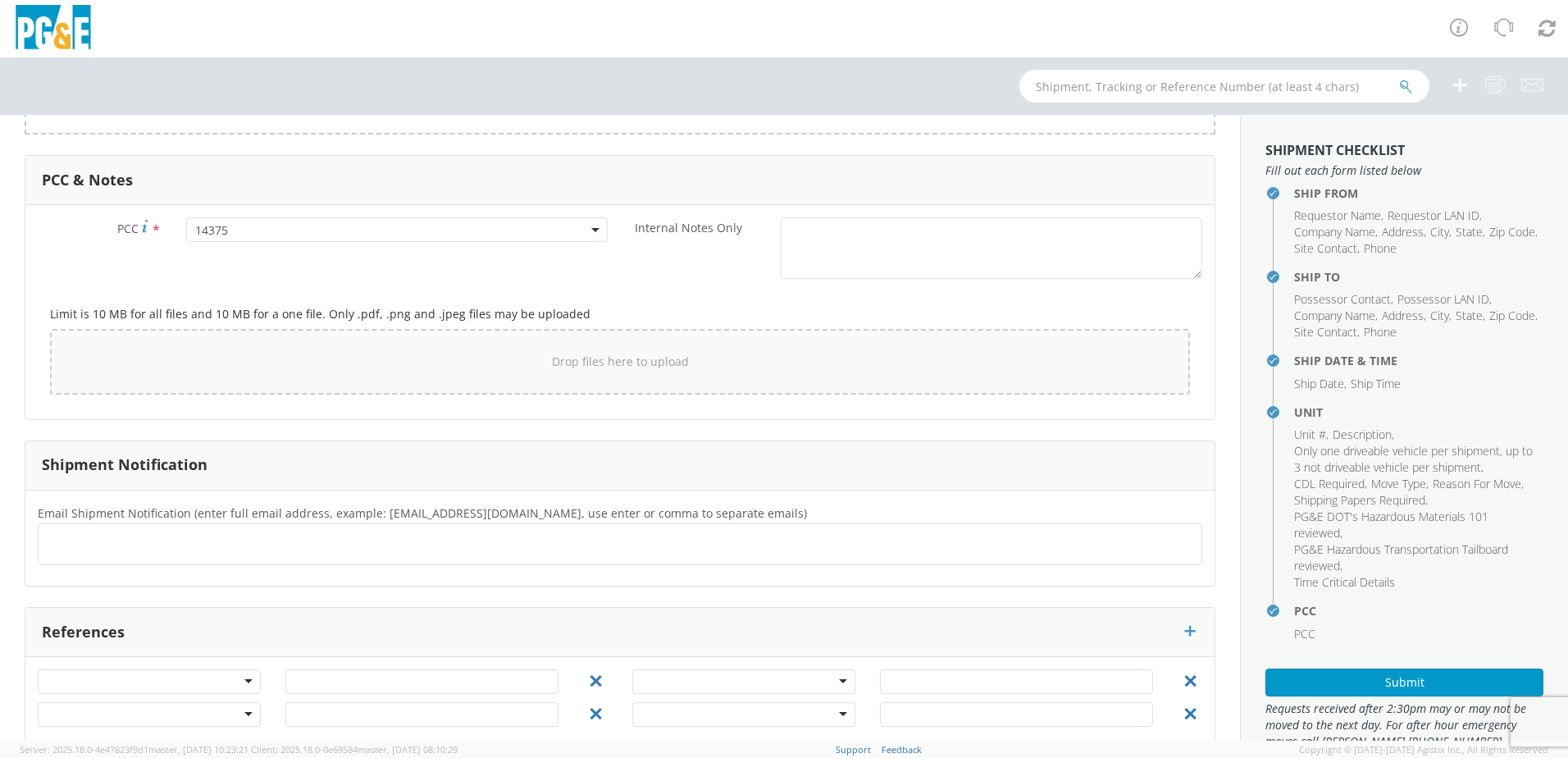
scroll to position [1367, 0]
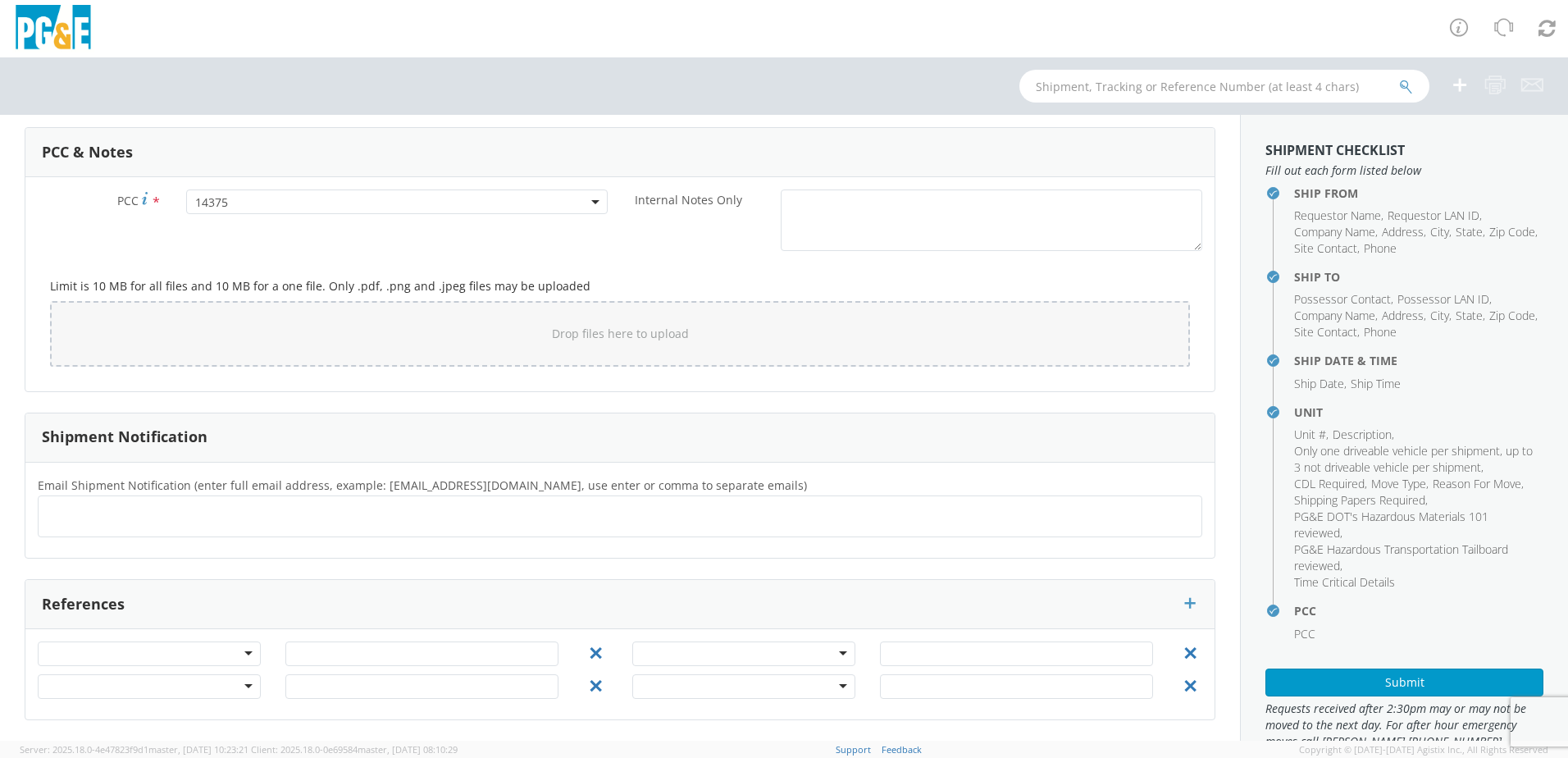
click at [270, 504] on ul at bounding box center [620, 516] width 1150 height 27
type input "[EMAIL_ADDRESS][DOMAIN_NAME]"
click at [342, 520] on ul "[EMAIL_ADDRESS][DOMAIN_NAME] ×" at bounding box center [620, 517] width 1150 height 28
type input "[EMAIL_ADDRESS][DOMAIN_NAME]"
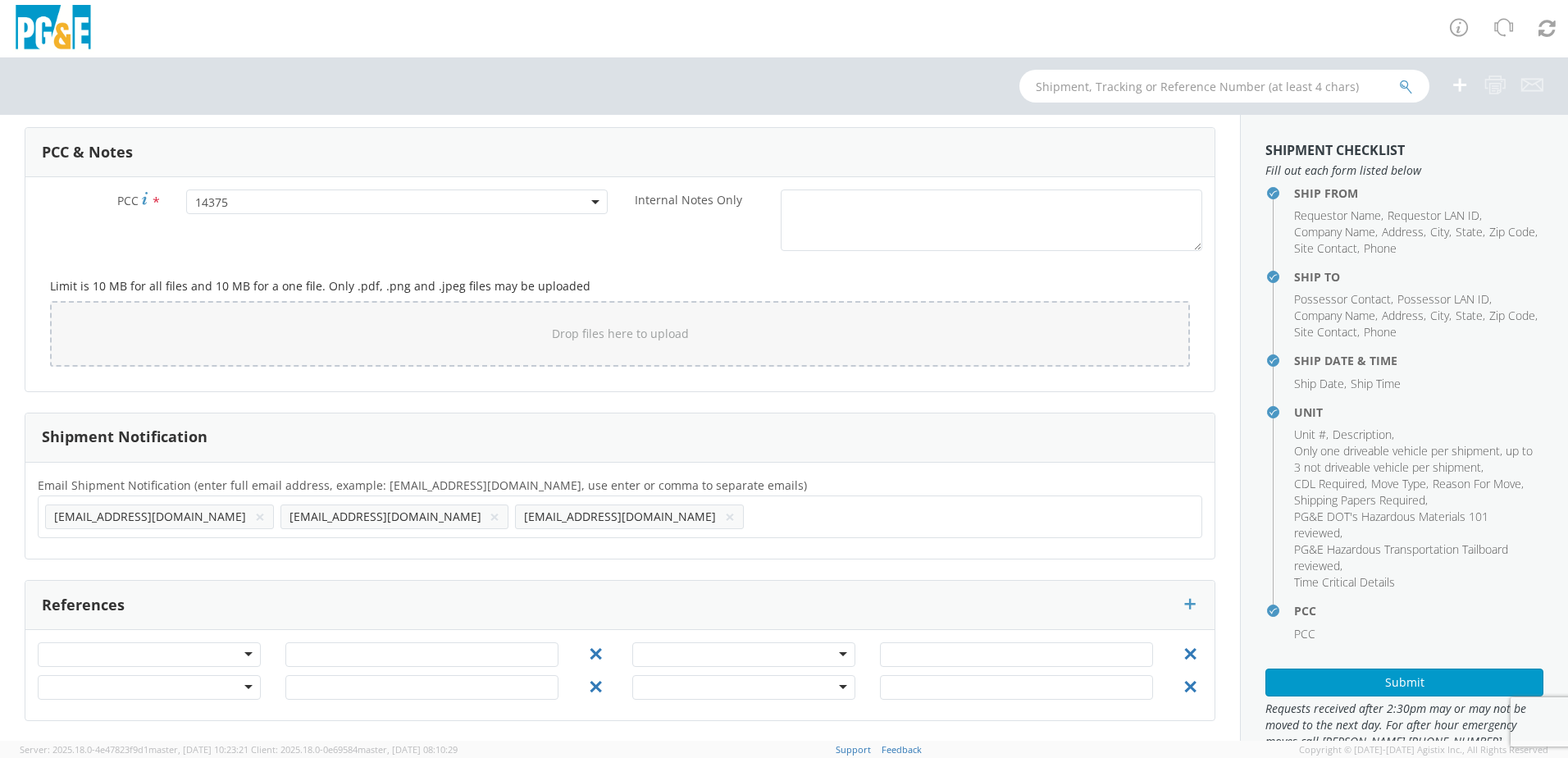
click at [678, 519] on ul "[EMAIL_ADDRESS][DOMAIN_NAME] × [EMAIL_ADDRESS][DOMAIN_NAME] × [EMAIL_ADDRESS][D…" at bounding box center [620, 517] width 1150 height 28
type input "[EMAIL_ADDRESS][DOMAIN_NAME]"
click at [736, 514] on ul "[EMAIL_ADDRESS][DOMAIN_NAME] × [EMAIL_ADDRESS][DOMAIN_NAME] × [EMAIL_ADDRESS][D…" at bounding box center [620, 517] width 1150 height 28
type input "[EMAIL_ADDRESS][DOMAIN_NAME]"
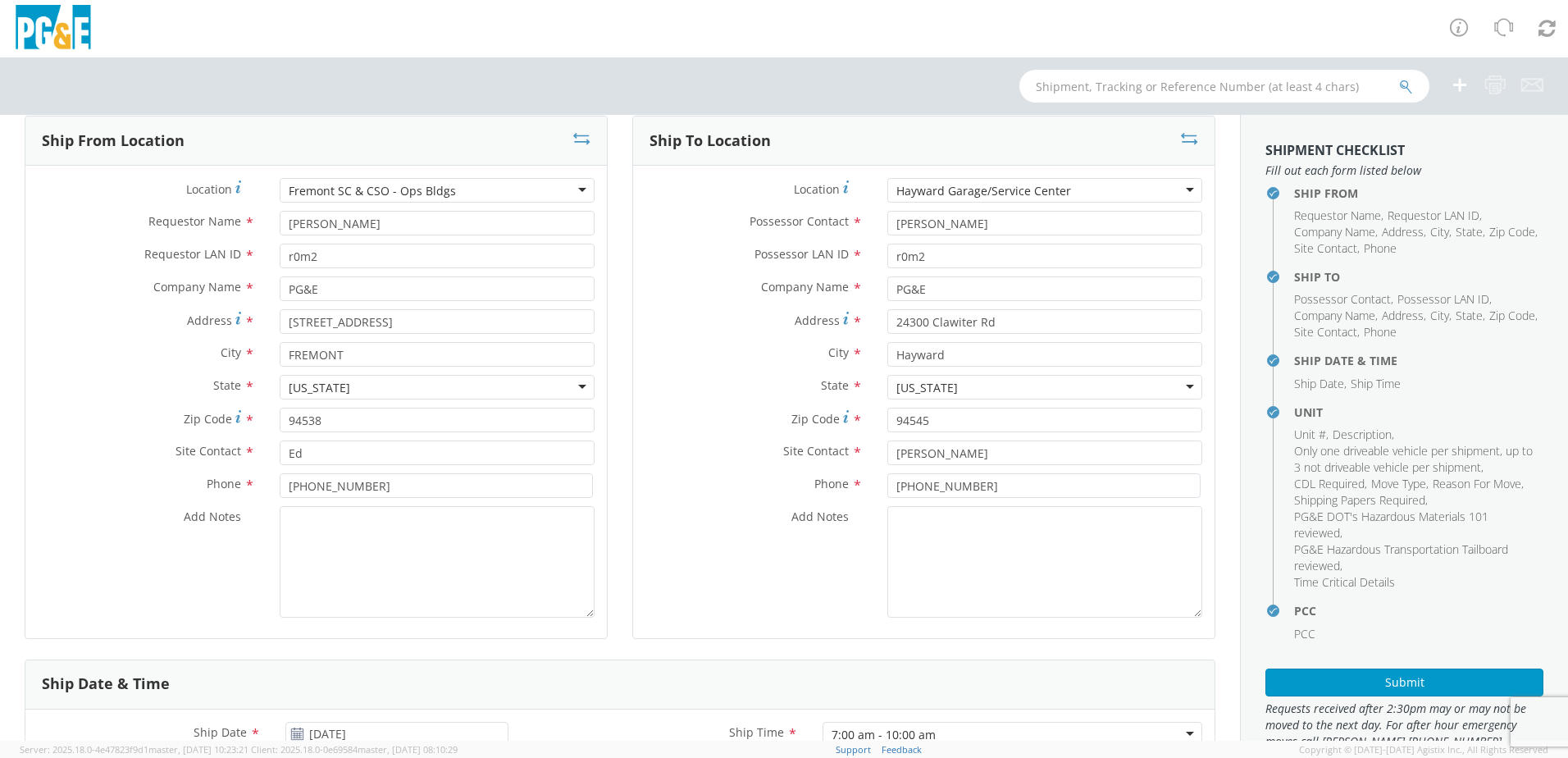
scroll to position [55, 0]
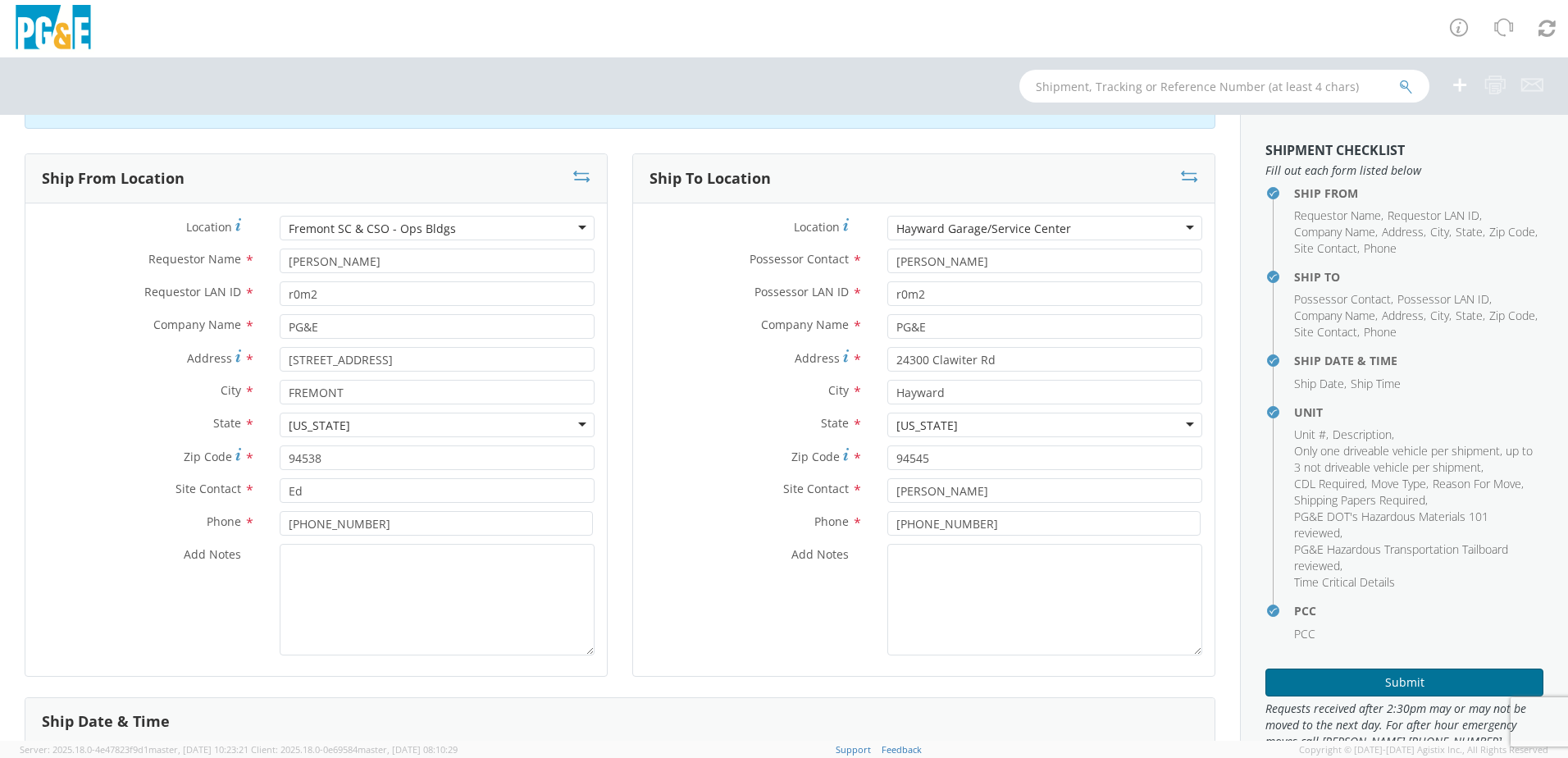
click at [1381, 683] on button "Submit" at bounding box center [1405, 682] width 278 height 28
